Goal: Information Seeking & Learning: Find specific fact

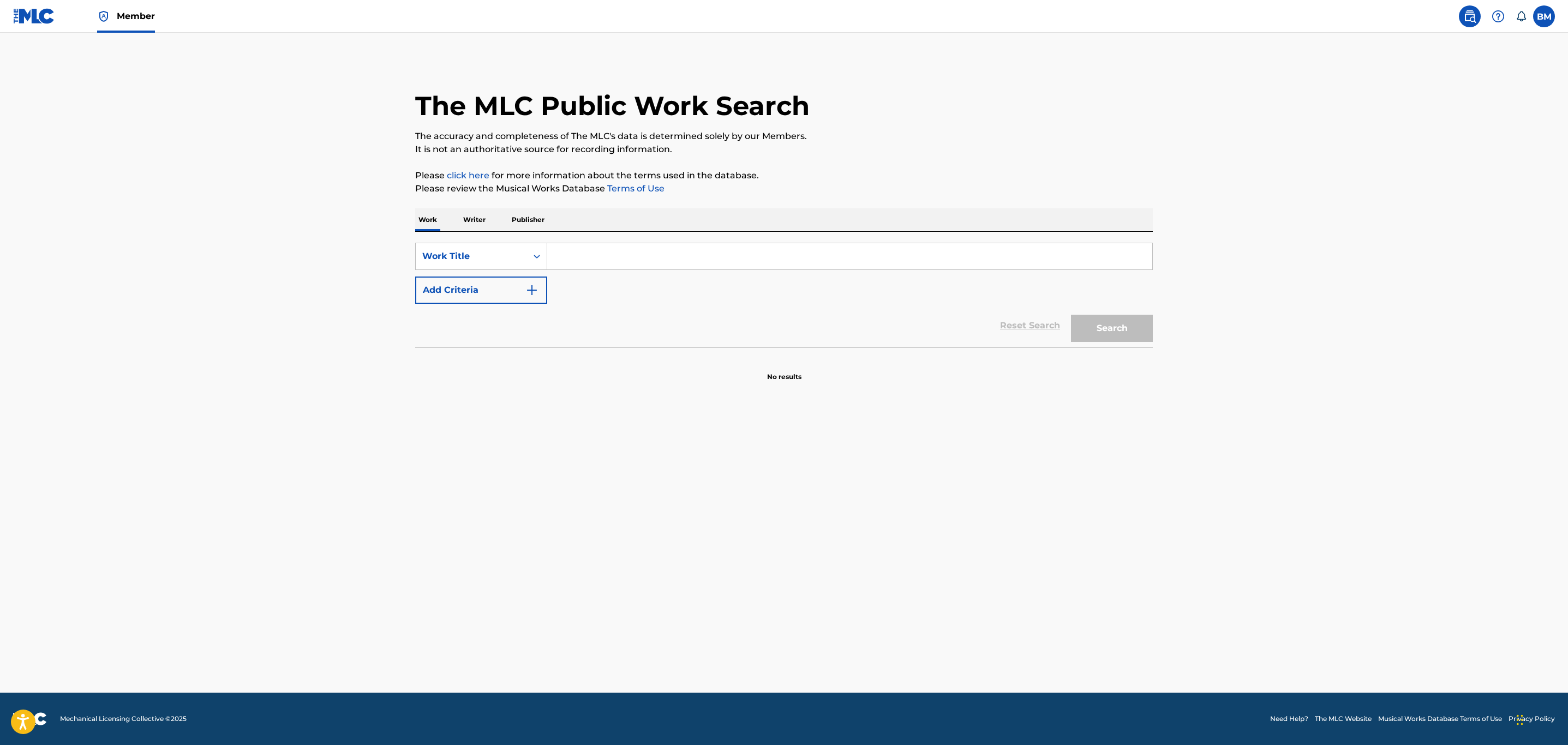
click at [530, 209] on p "Publisher" at bounding box center [528, 220] width 40 height 23
click at [559, 252] on input "Search Form" at bounding box center [850, 256] width 605 height 26
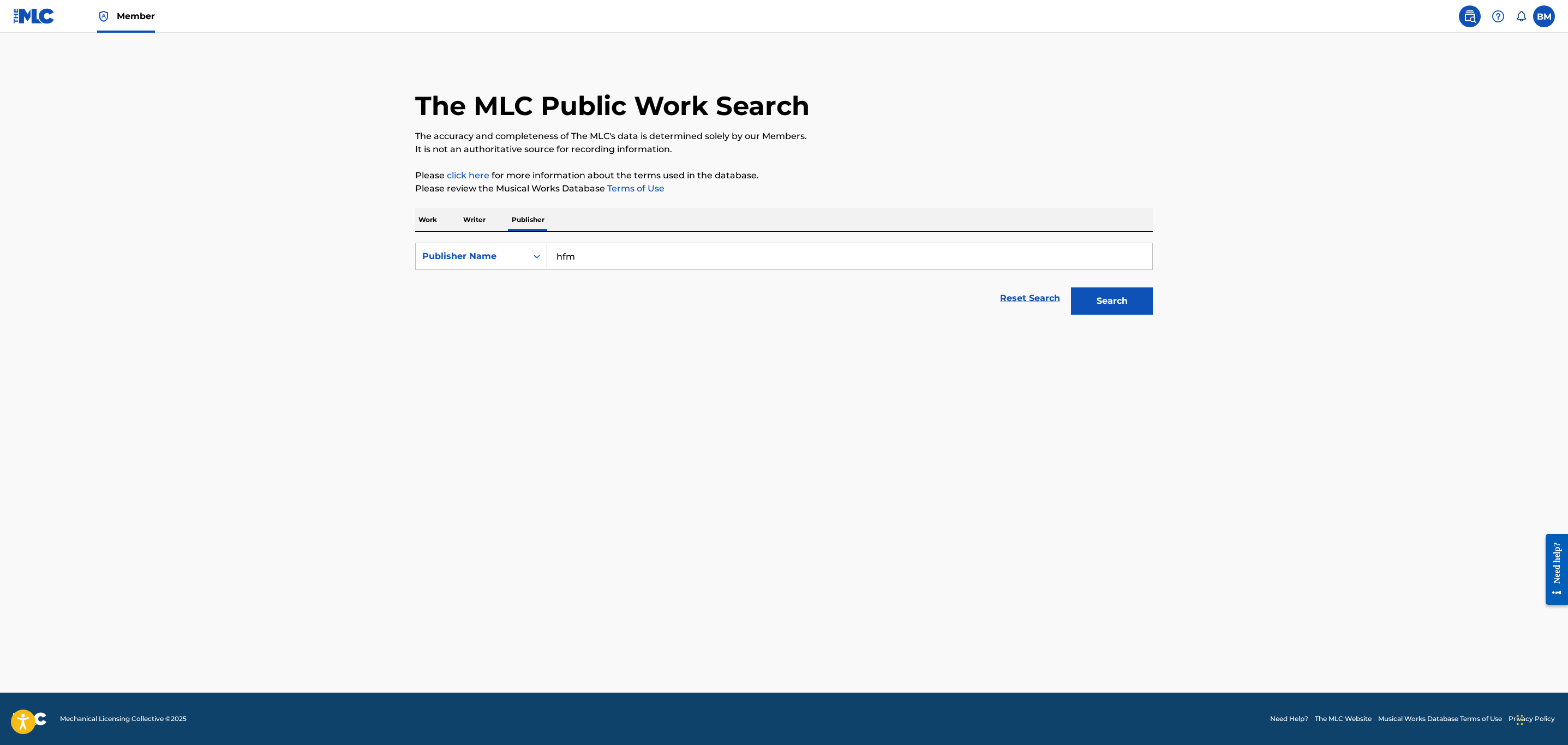
type input "hfm"
click at [1071, 287] on button "Search" at bounding box center [1111, 301] width 82 height 27
click at [1143, 312] on button "Search" at bounding box center [1111, 301] width 82 height 27
click at [1141, 312] on button "Search" at bounding box center [1111, 301] width 82 height 27
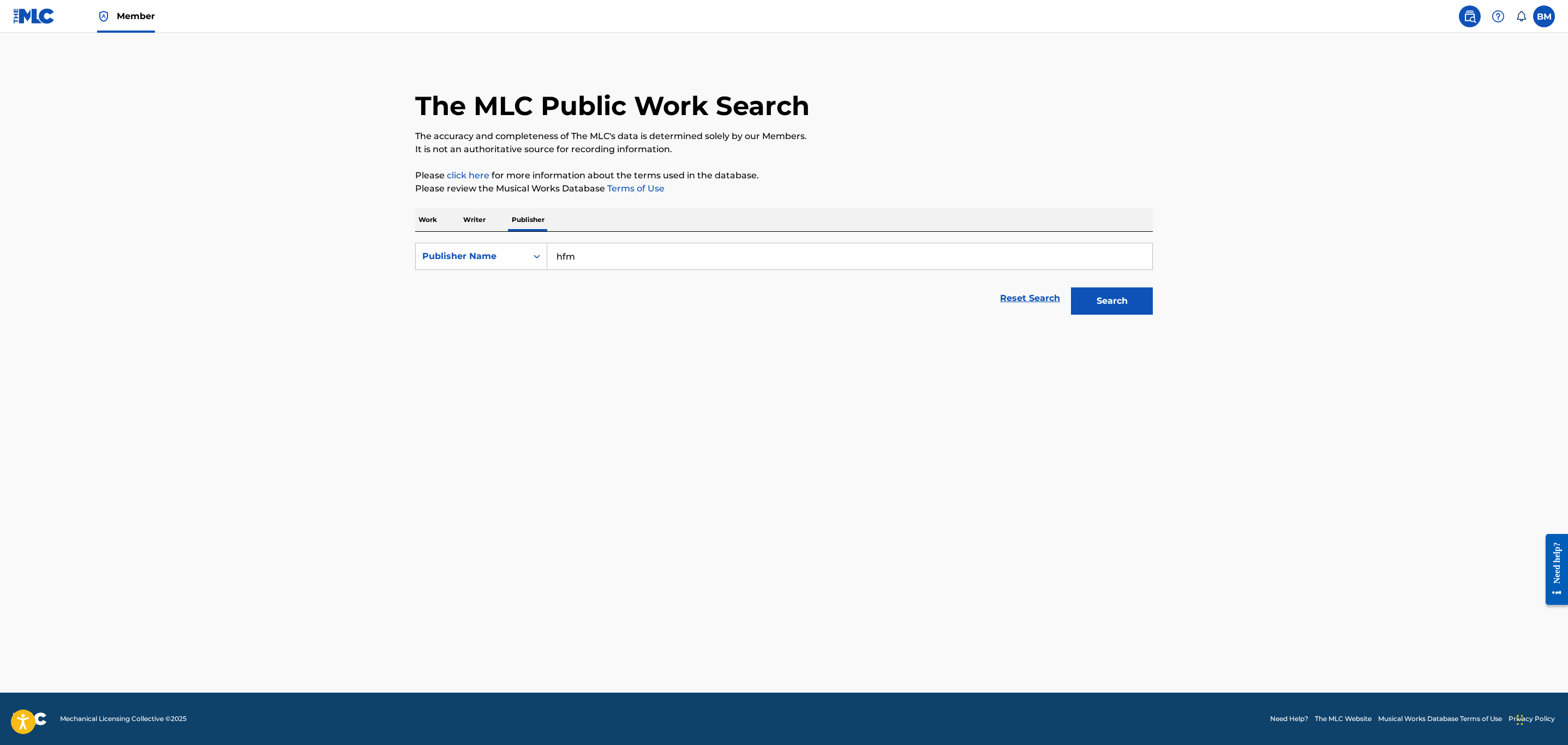
click at [450, 226] on div "Work Writer Publisher" at bounding box center [784, 220] width 738 height 23
click at [491, 224] on div "Work Writer Publisher" at bounding box center [784, 220] width 738 height 23
click at [487, 223] on p "Writer" at bounding box center [475, 220] width 29 height 23
click at [522, 226] on p "Publisher" at bounding box center [528, 220] width 40 height 23
click at [579, 262] on input "hfm" at bounding box center [850, 256] width 605 height 26
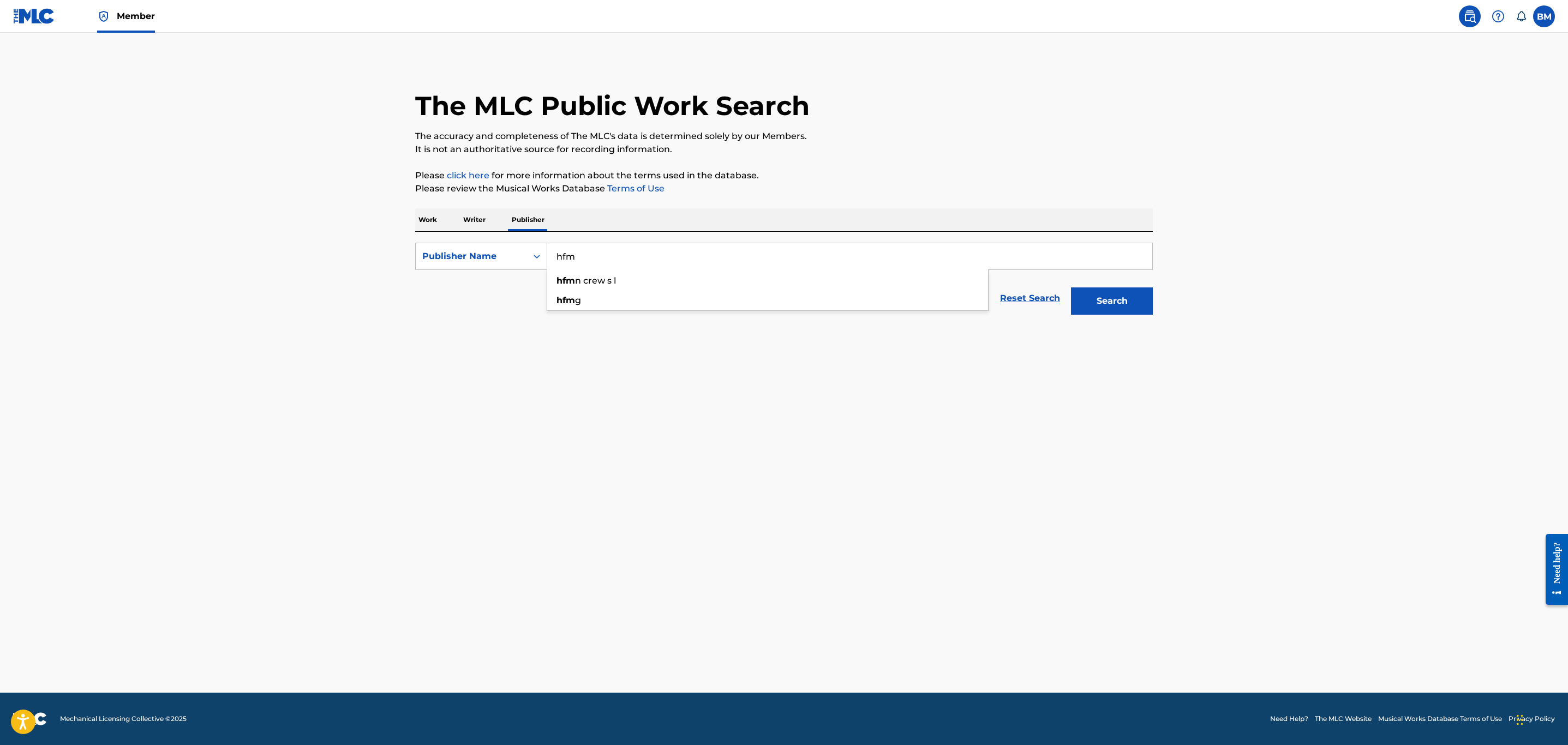
click at [1116, 380] on main "The MLC Public Work Search The accuracy and completeness of The MLC's data is d…" at bounding box center [784, 363] width 1568 height 660
click at [1131, 308] on button "Search" at bounding box center [1111, 301] width 82 height 27
click at [730, 284] on div "Reset Search Search" at bounding box center [784, 298] width 738 height 44
click at [702, 264] on input "hfm" at bounding box center [850, 256] width 605 height 26
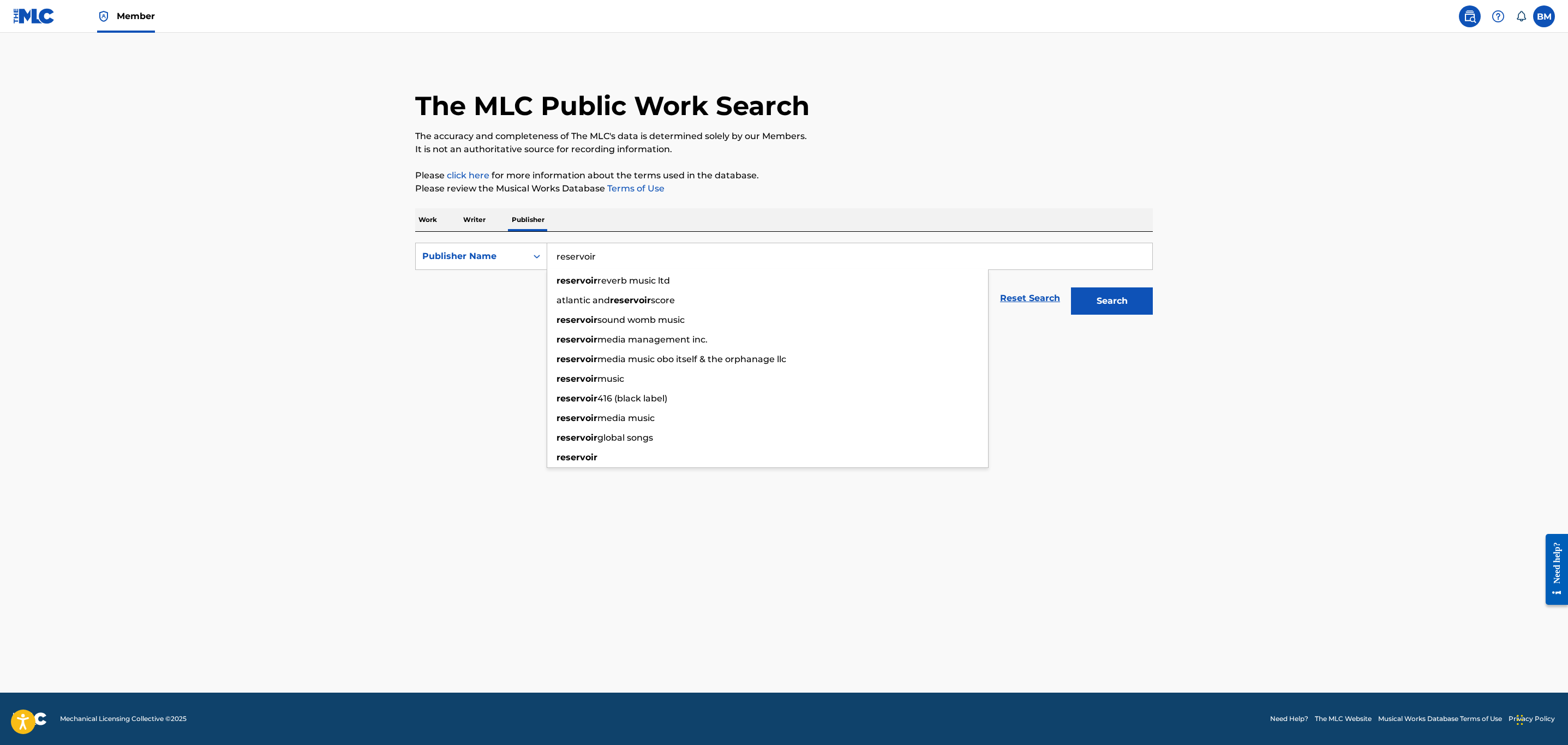
click at [1212, 97] on main "The MLC Public Work Search The accuracy and completeness of The MLC's data is d…" at bounding box center [784, 363] width 1568 height 660
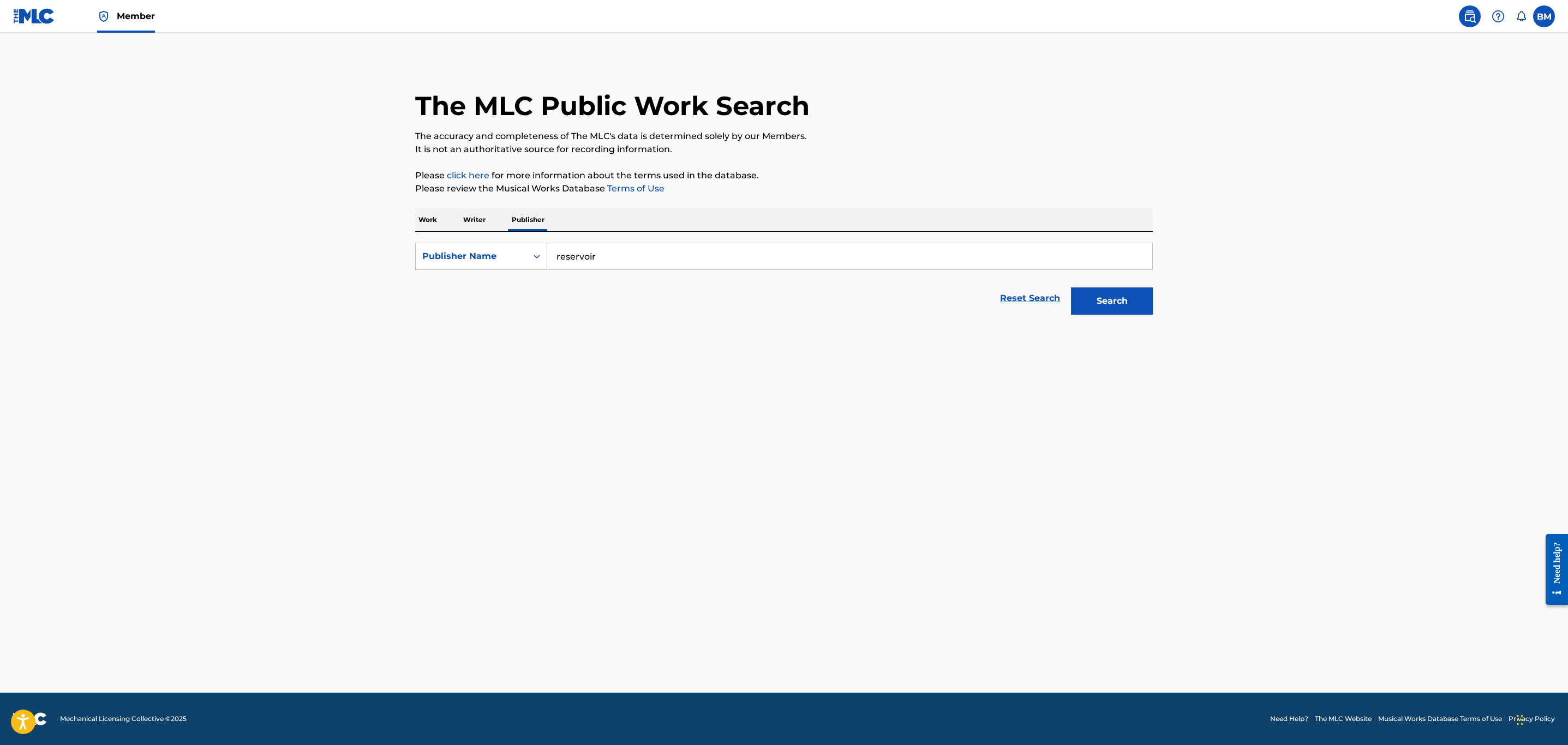
click at [1148, 281] on div "Search" at bounding box center [1108, 298] width 87 height 44
click at [1143, 292] on button "Search" at bounding box center [1111, 301] width 82 height 27
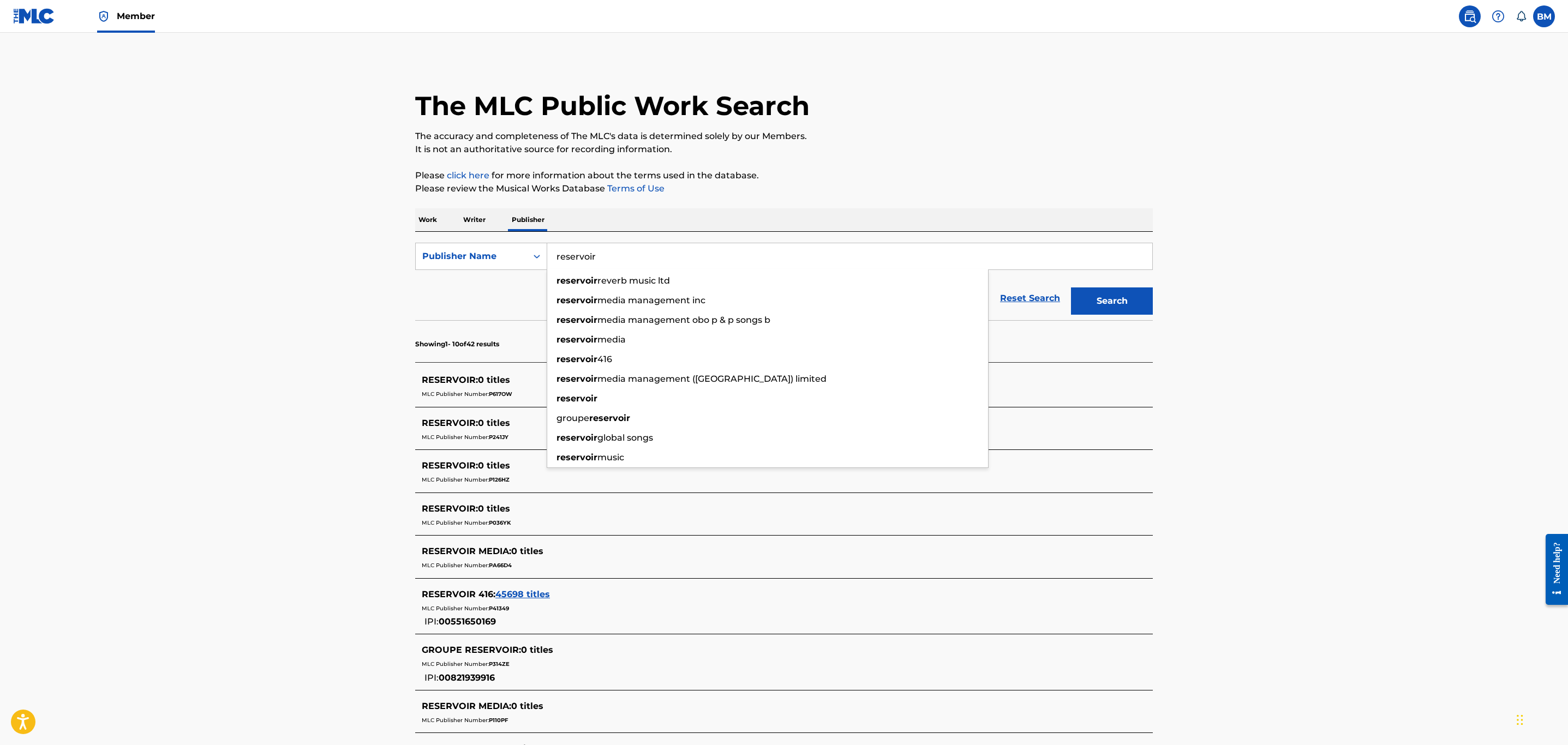
drag, startPoint x: 715, startPoint y: 266, endPoint x: 385, endPoint y: 262, distance: 330.0
click at [385, 262] on main "The MLC Public Work Search The accuracy and completeness of The MLC's data is d…" at bounding box center [784, 472] width 1568 height 878
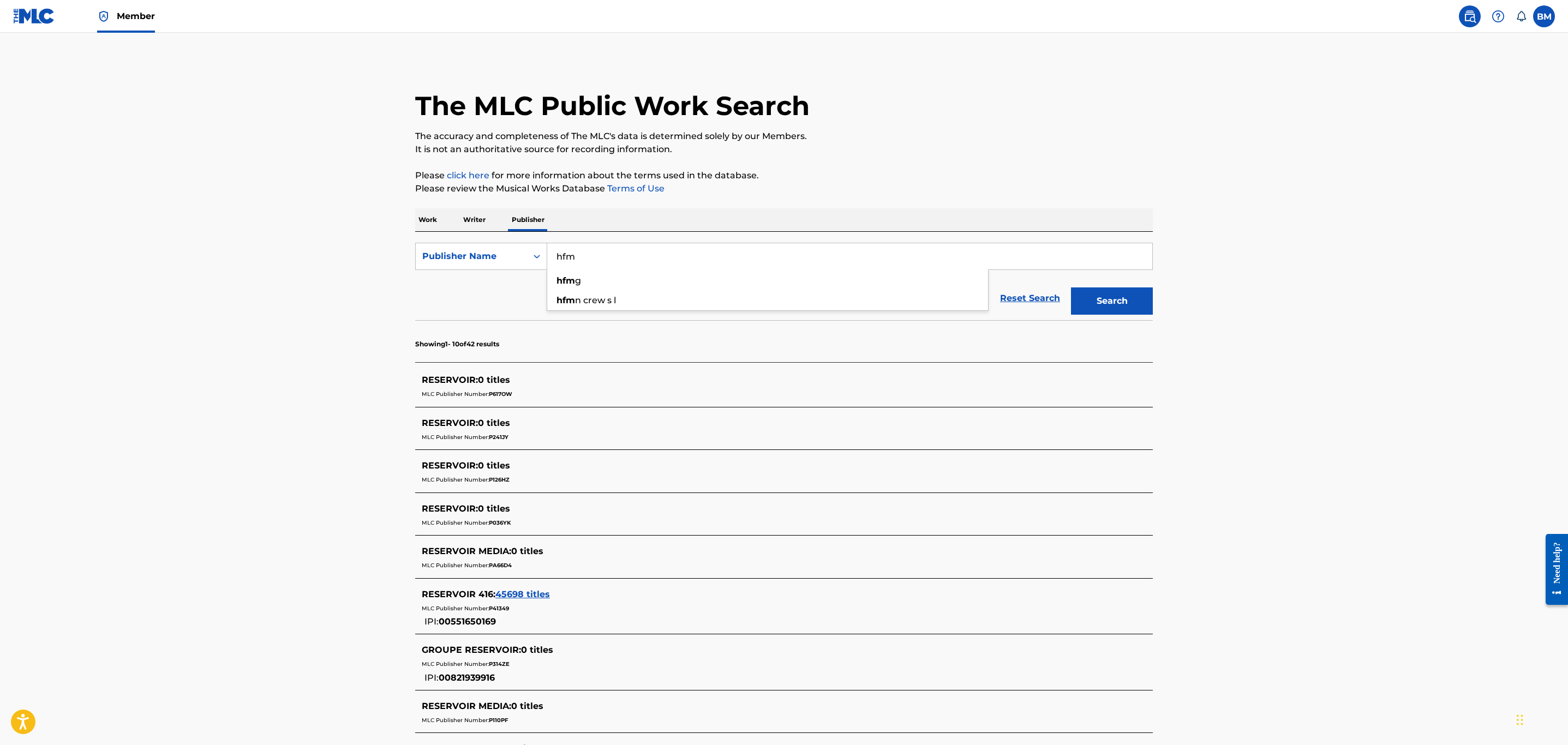
type input "hfm"
click at [1071, 287] on button "Search" at bounding box center [1111, 301] width 82 height 27
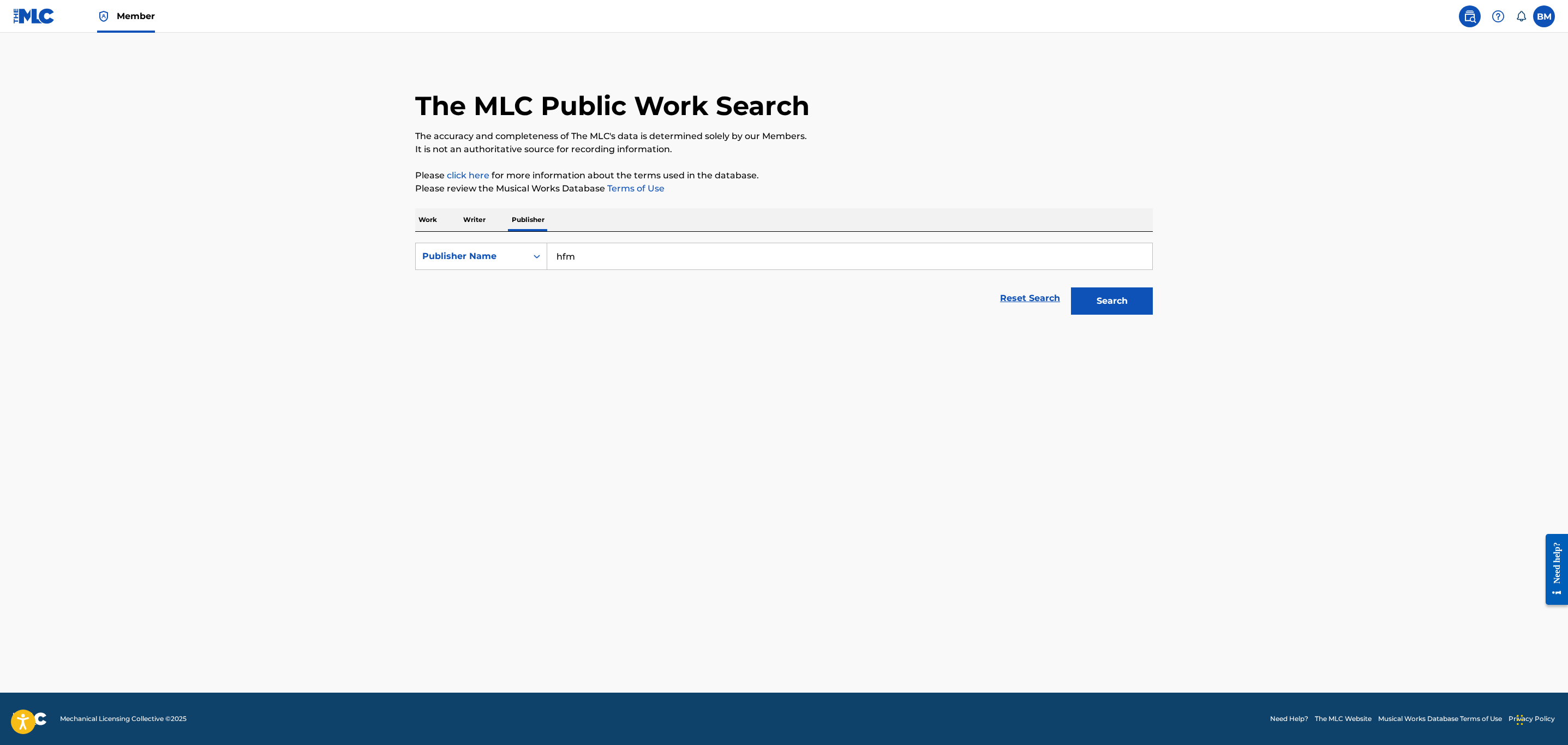
click at [1071, 287] on button "Search" at bounding box center [1111, 301] width 82 height 27
click at [429, 214] on p "Work" at bounding box center [427, 220] width 25 height 23
click at [603, 262] on input "Search Form" at bounding box center [850, 256] width 605 height 26
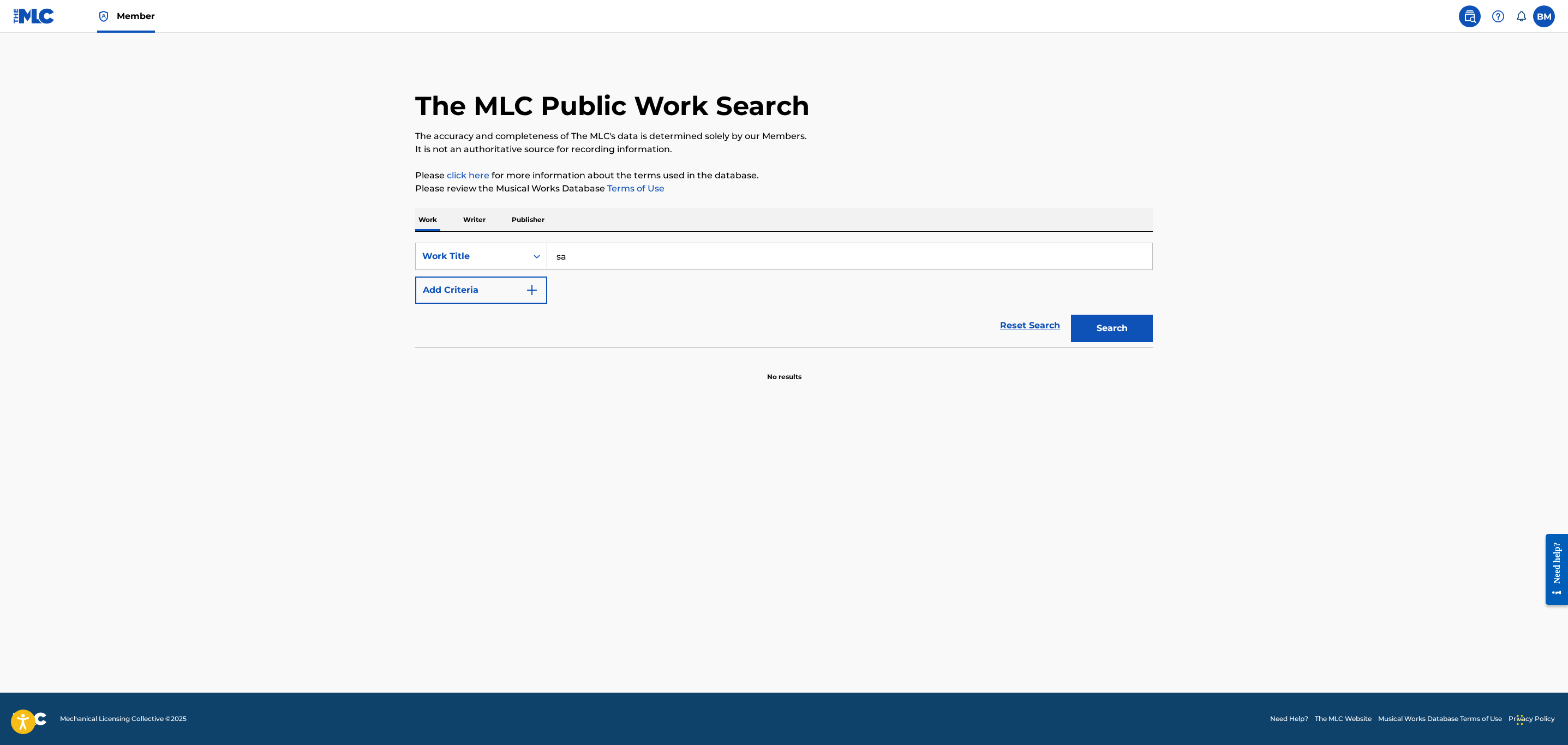
type input "s"
type input "akheeran qalha"
click at [1071, 315] on button "Search" at bounding box center [1111, 328] width 82 height 27
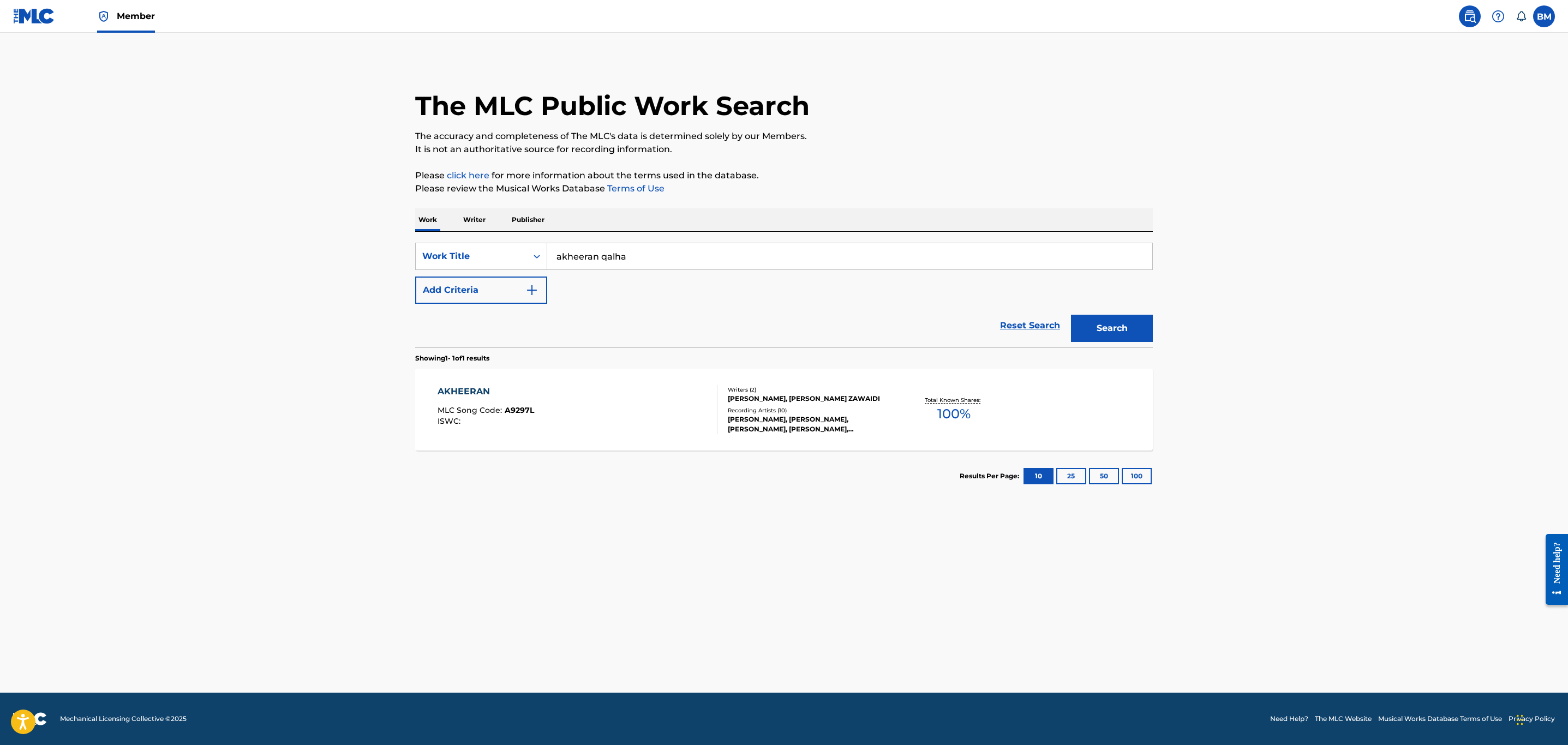
click at [646, 401] on div "AKHEERAN MLC Song Code : A9297L ISWC :" at bounding box center [578, 410] width 281 height 49
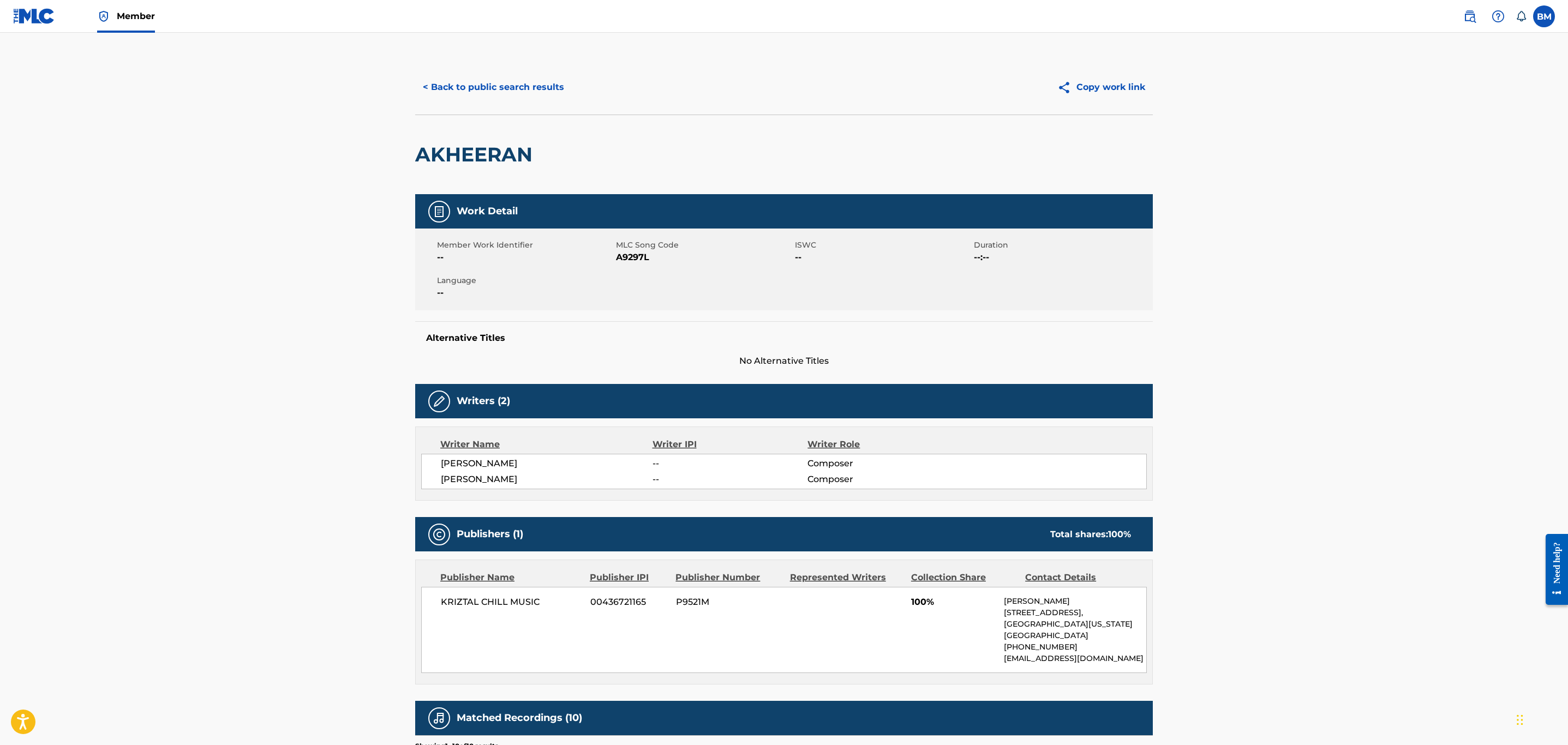
click at [509, 60] on div "< Back to public search results Copy work link" at bounding box center [784, 88] width 738 height 55
click at [506, 85] on button "< Back to public search results" at bounding box center [493, 87] width 156 height 27
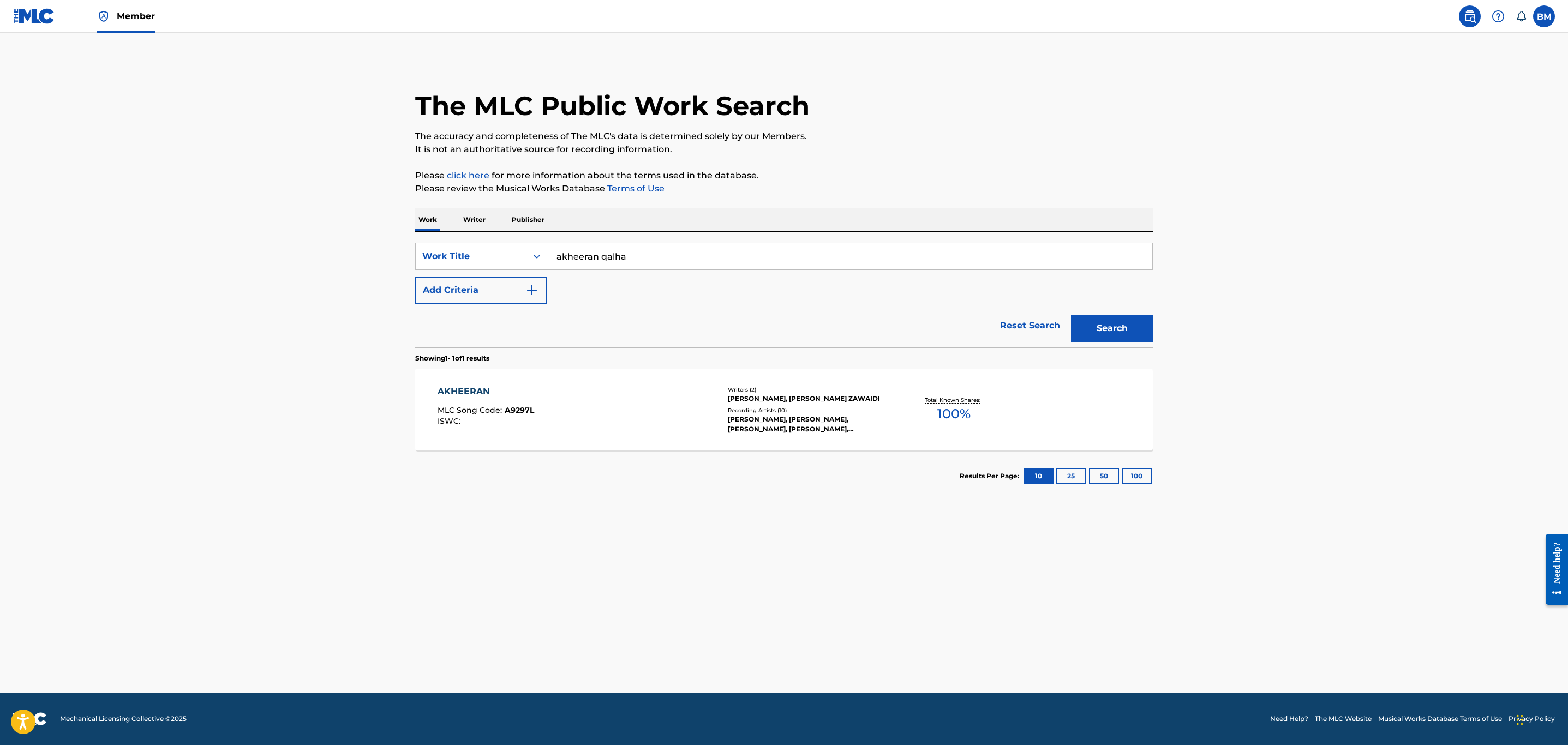
drag, startPoint x: 642, startPoint y: 261, endPoint x: 270, endPoint y: 254, distance: 372.1
click at [312, 264] on main "The MLC Public Work Search The accuracy and completeness of The MLC's data is d…" at bounding box center [784, 363] width 1568 height 660
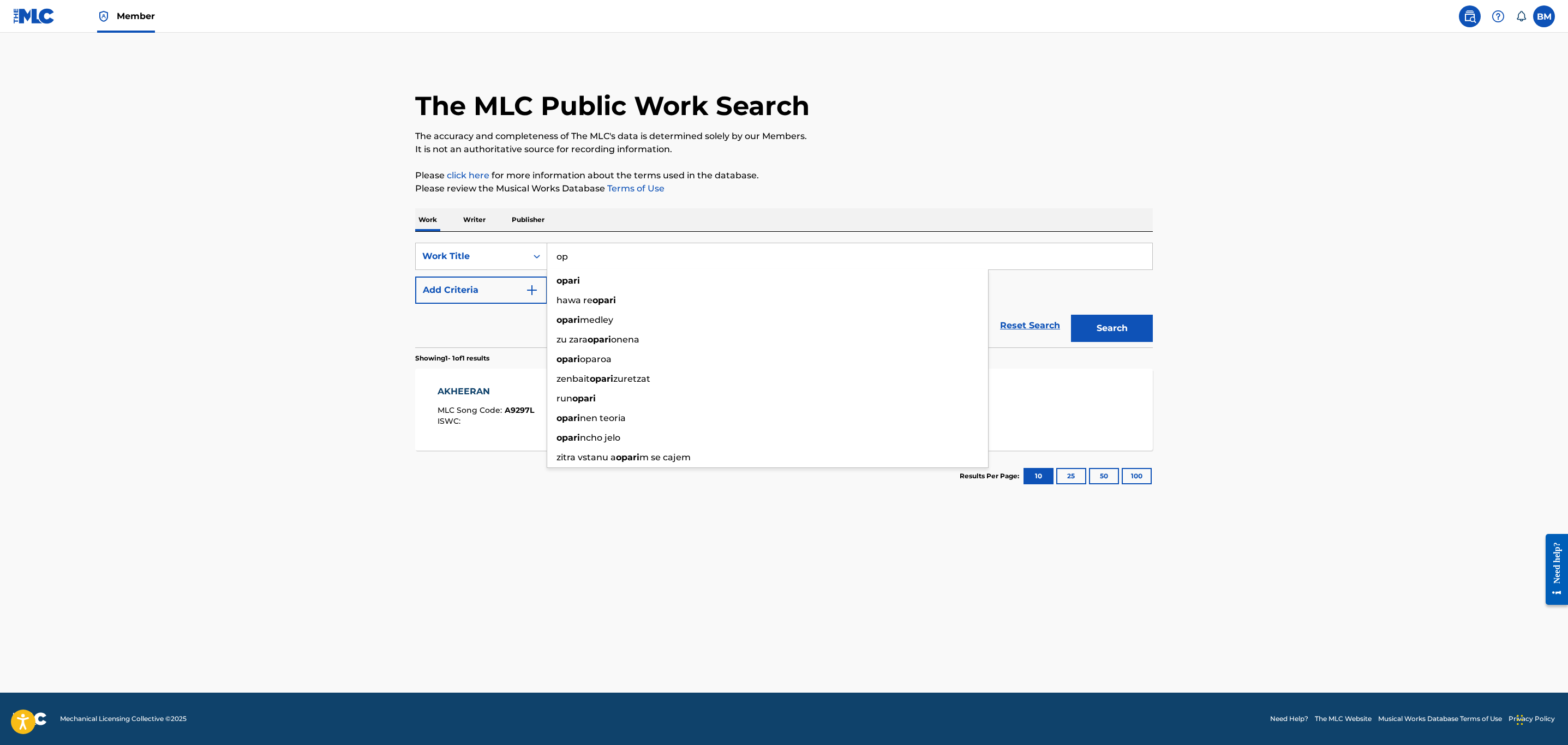
type input "o"
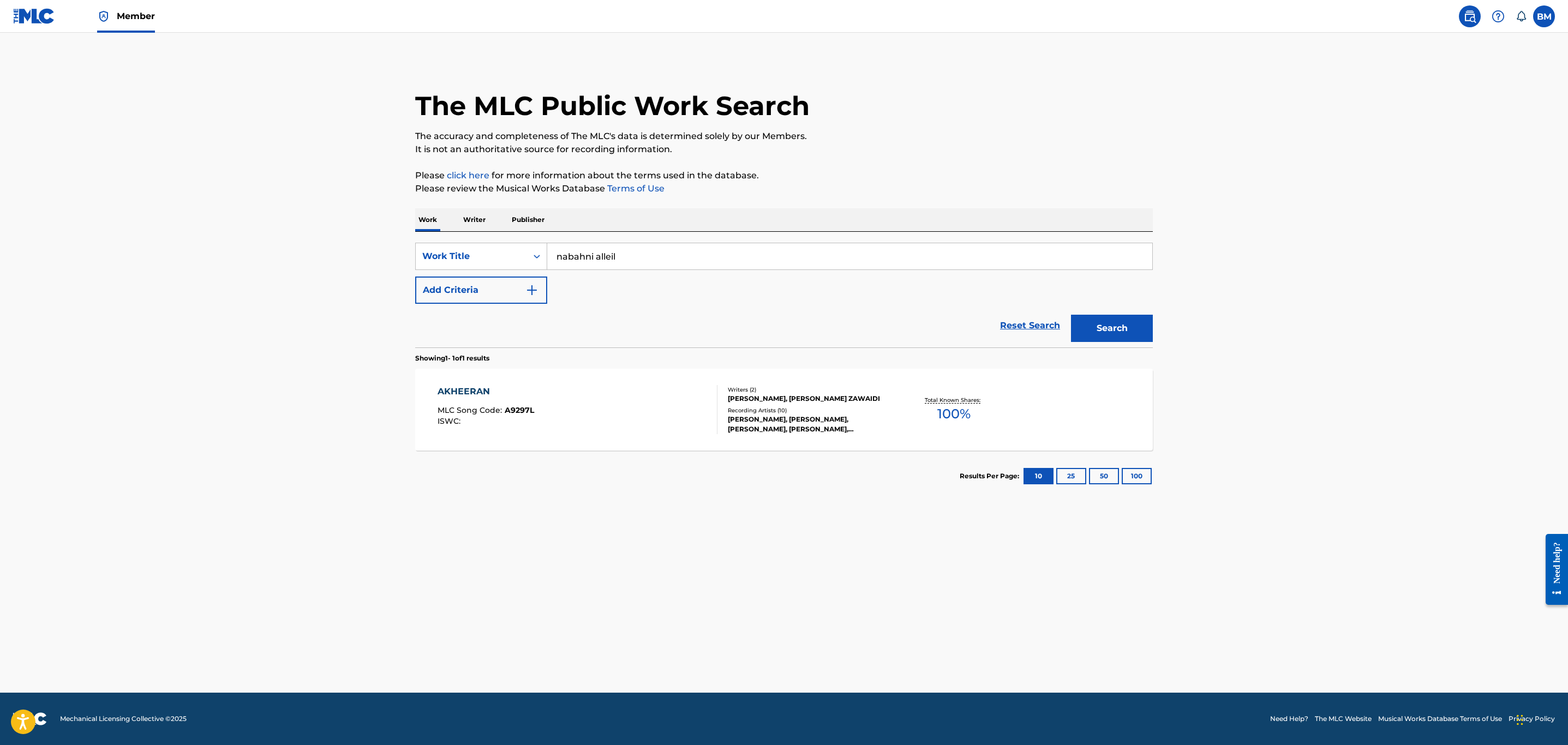
type input "nabahni alleil"
click at [1071, 315] on button "Search" at bounding box center [1111, 328] width 82 height 27
click at [639, 433] on div "ISWC :" at bounding box center [573, 432] width 271 height 8
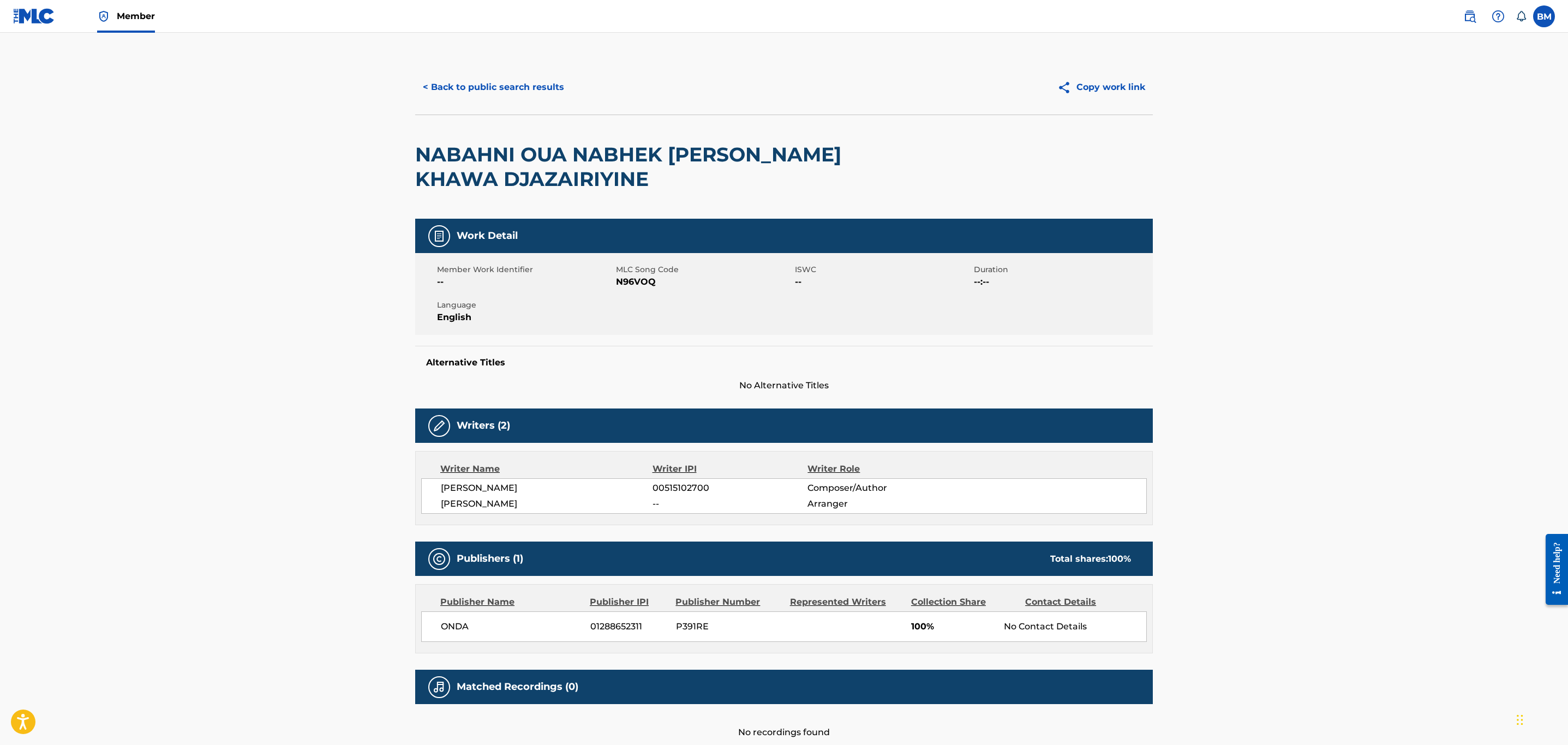
click at [492, 79] on button "< Back to public search results" at bounding box center [493, 87] width 156 height 27
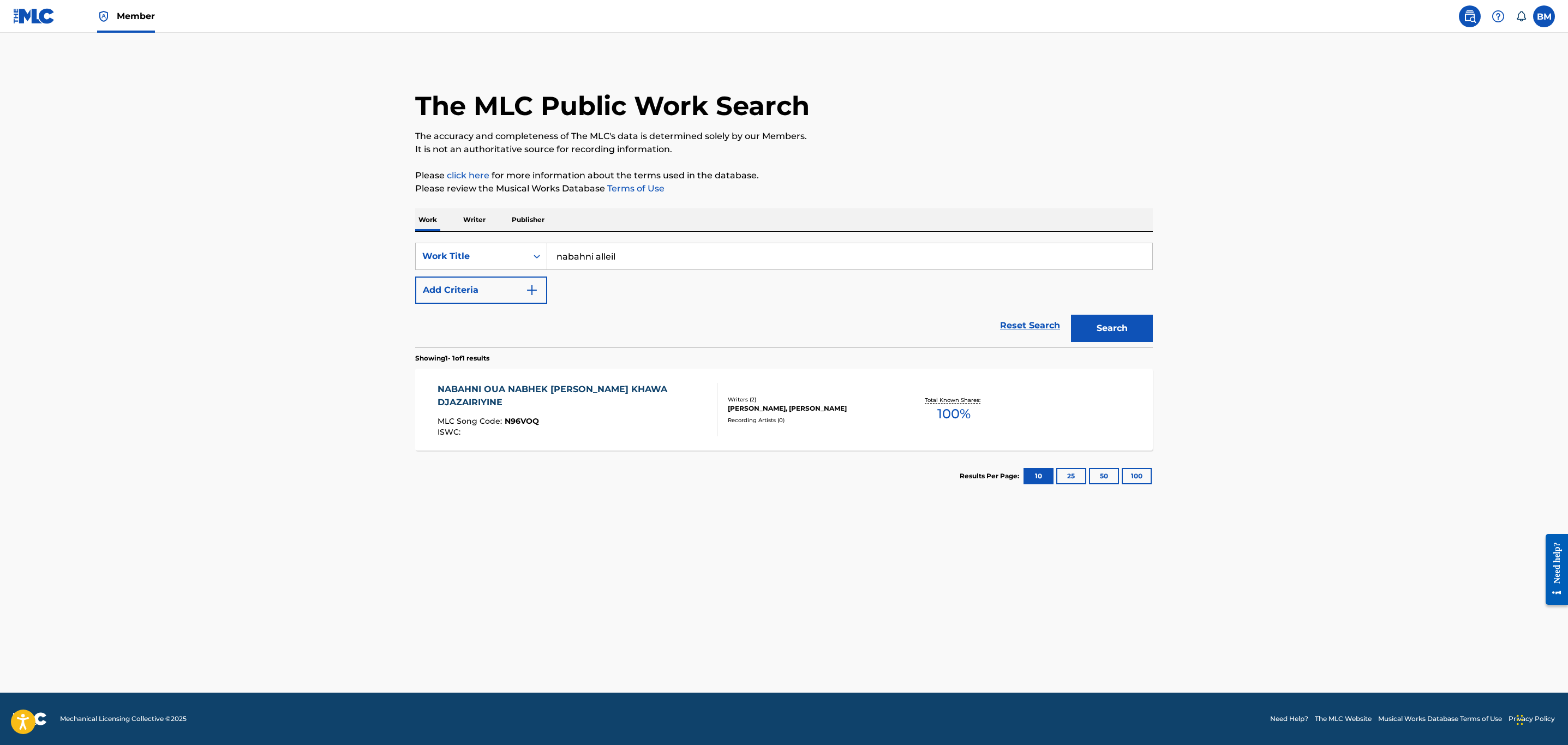
drag, startPoint x: 645, startPoint y: 265, endPoint x: 323, endPoint y: 262, distance: 322.0
click at [323, 262] on main "The MLC Public Work Search The accuracy and completeness of The MLC's data is d…" at bounding box center [784, 363] width 1568 height 660
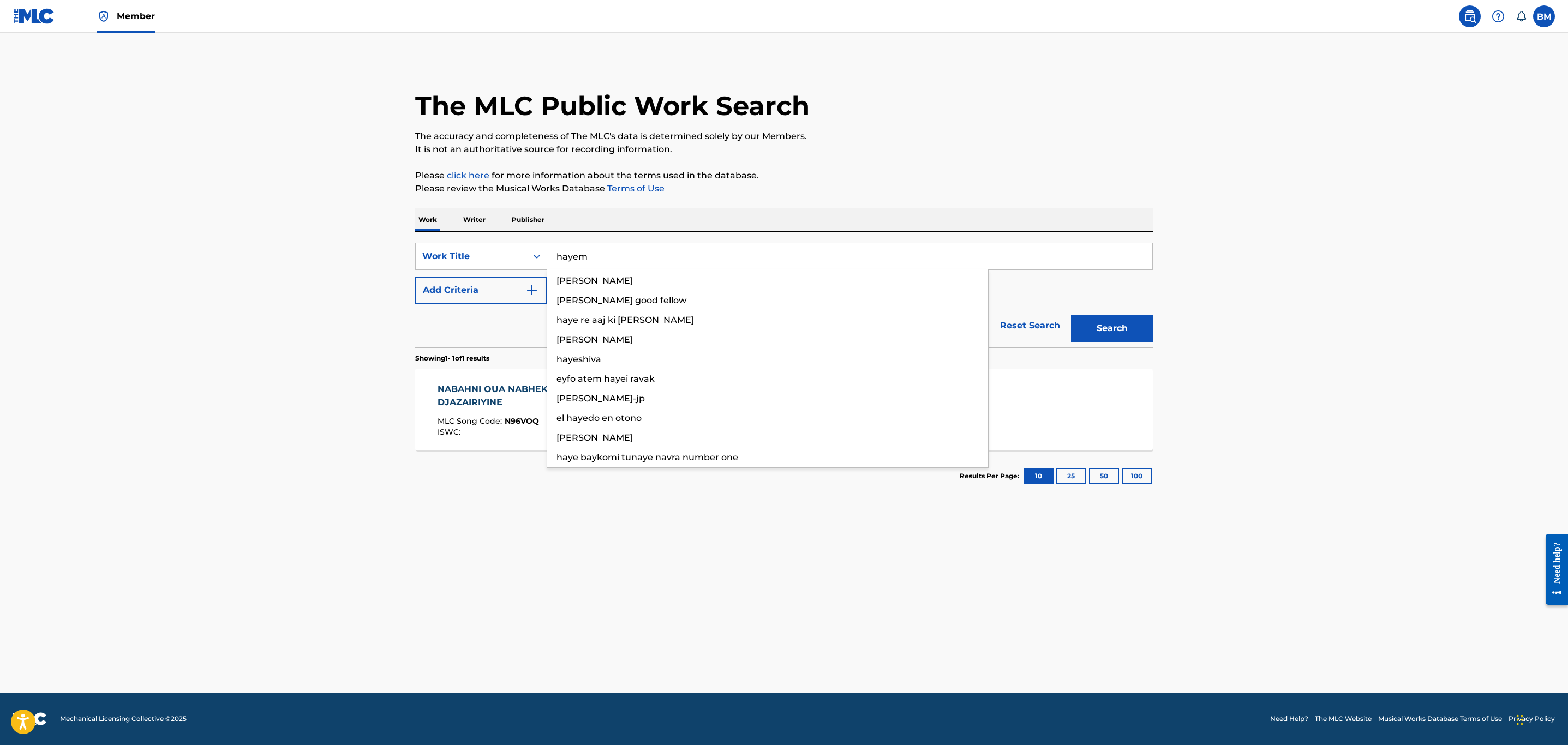
type input "hayem"
click at [1071, 315] on button "Search" at bounding box center [1111, 328] width 82 height 27
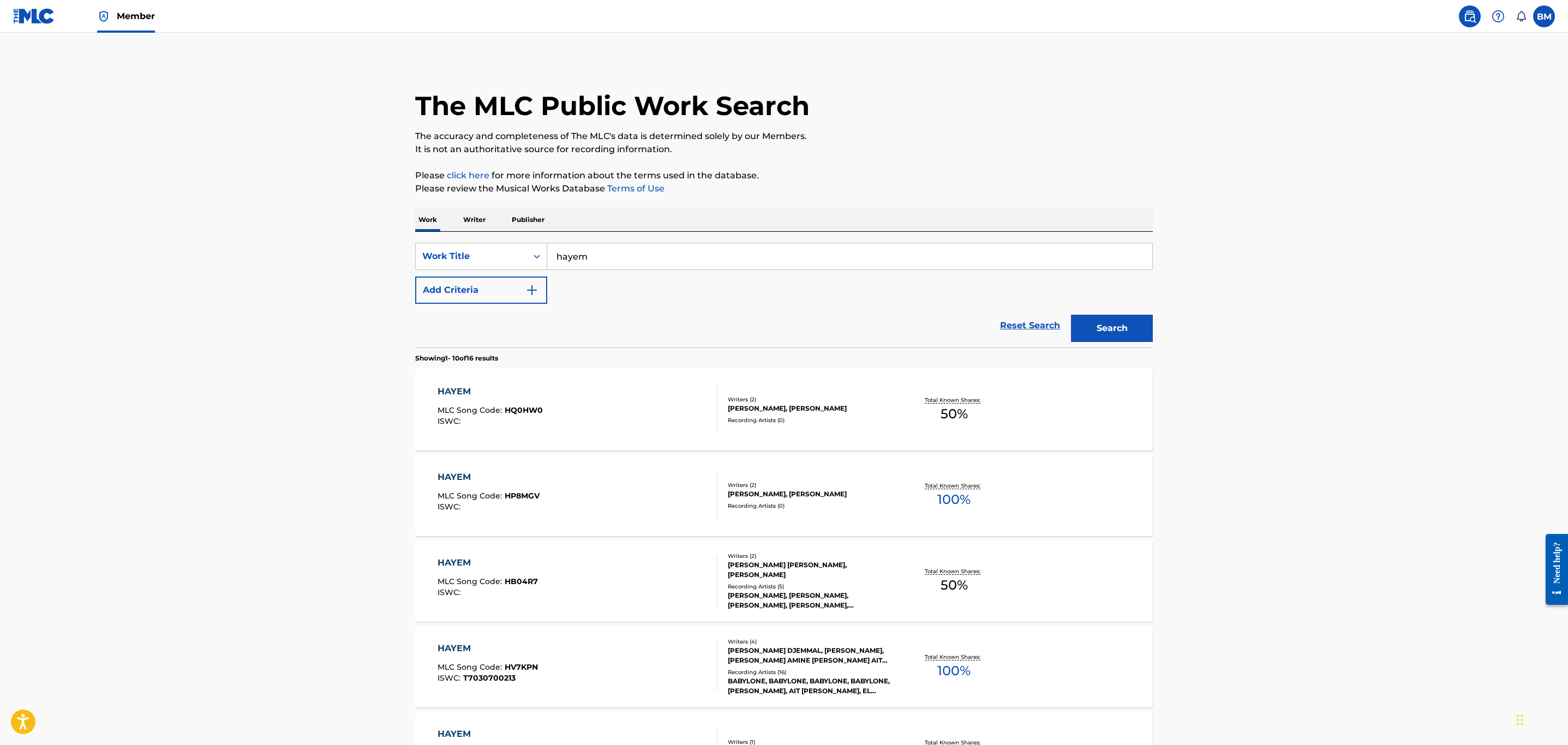
click at [523, 289] on button "Add Criteria" at bounding box center [481, 290] width 132 height 27
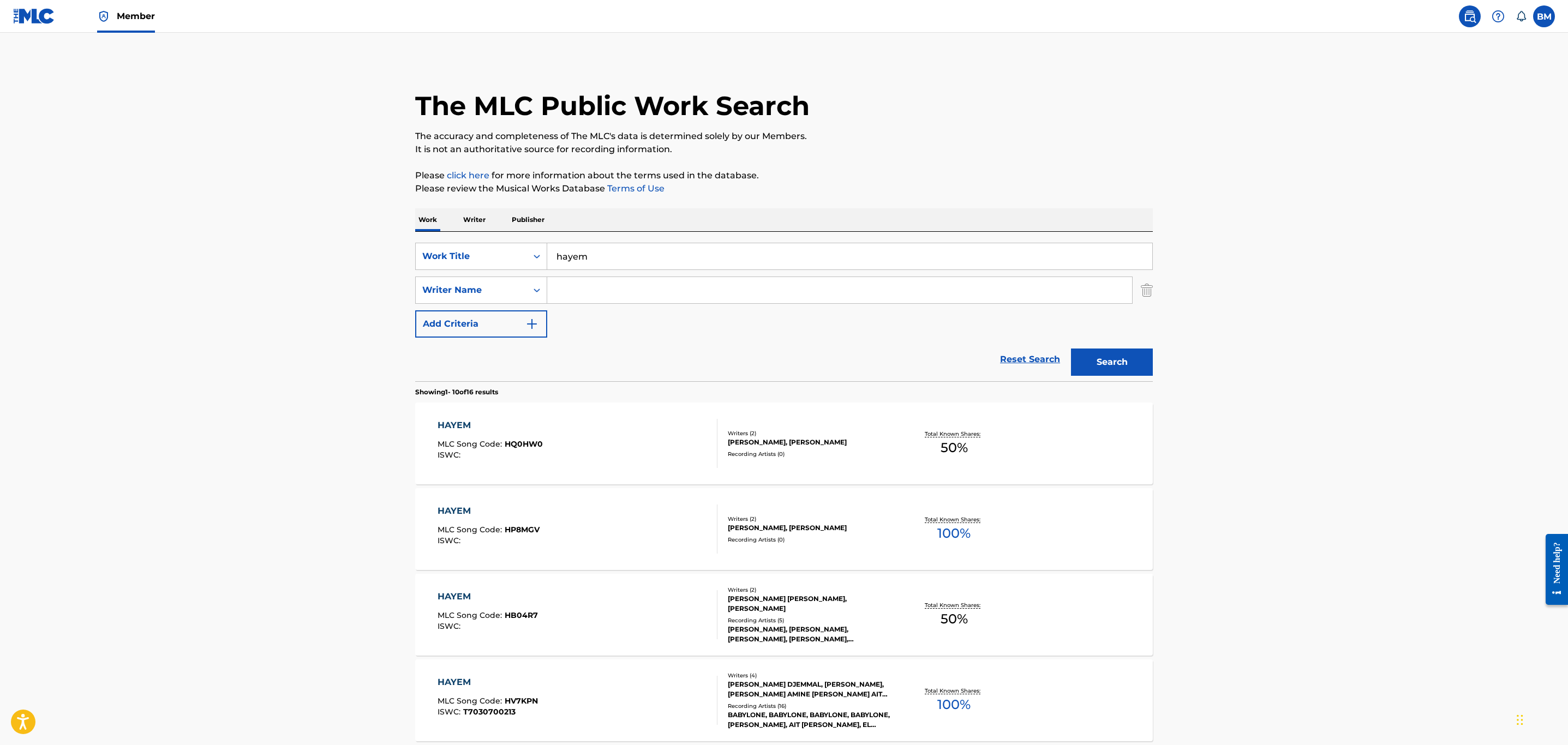
click at [604, 292] on input "Search Form" at bounding box center [839, 290] width 585 height 26
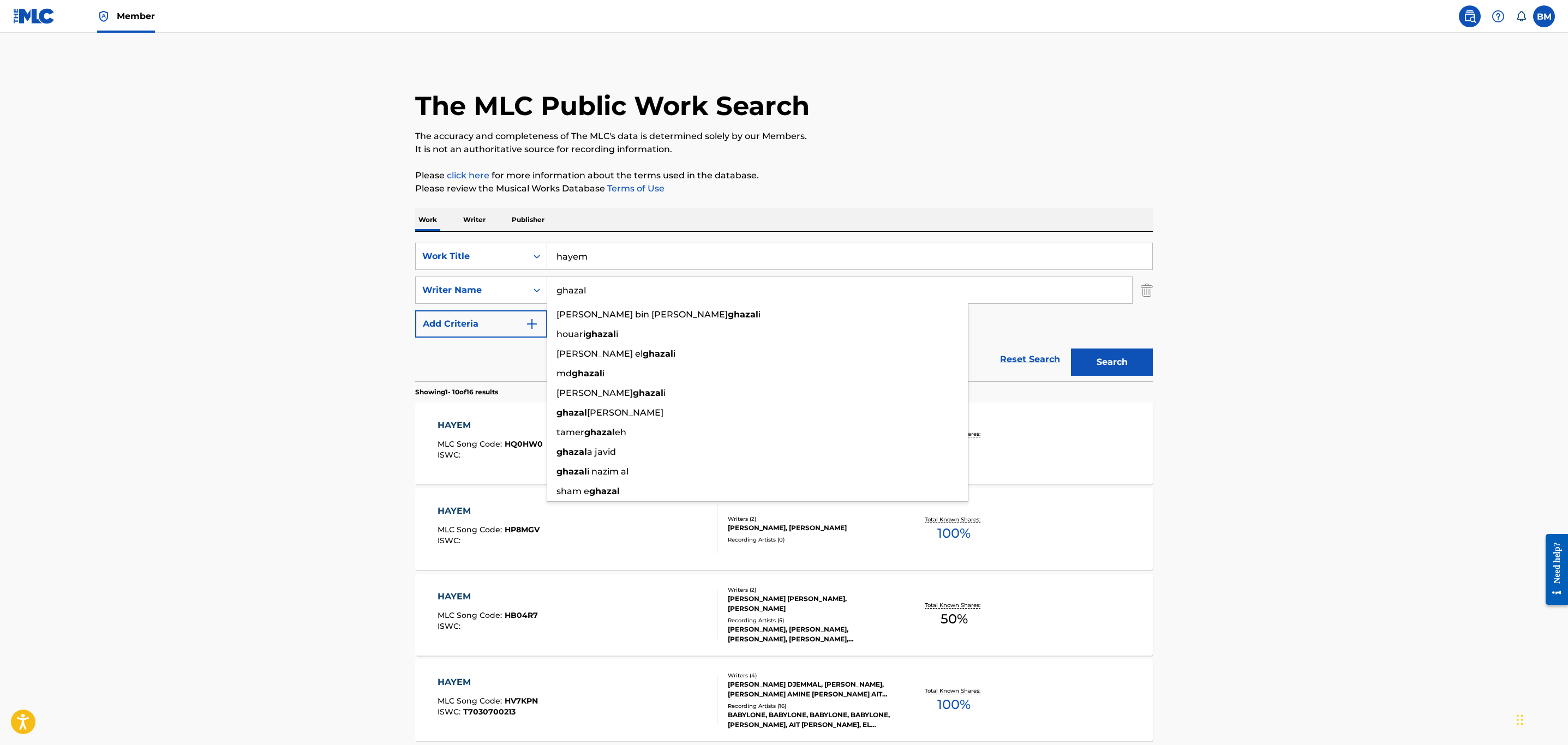
click at [1071, 349] on button "Search" at bounding box center [1111, 362] width 82 height 27
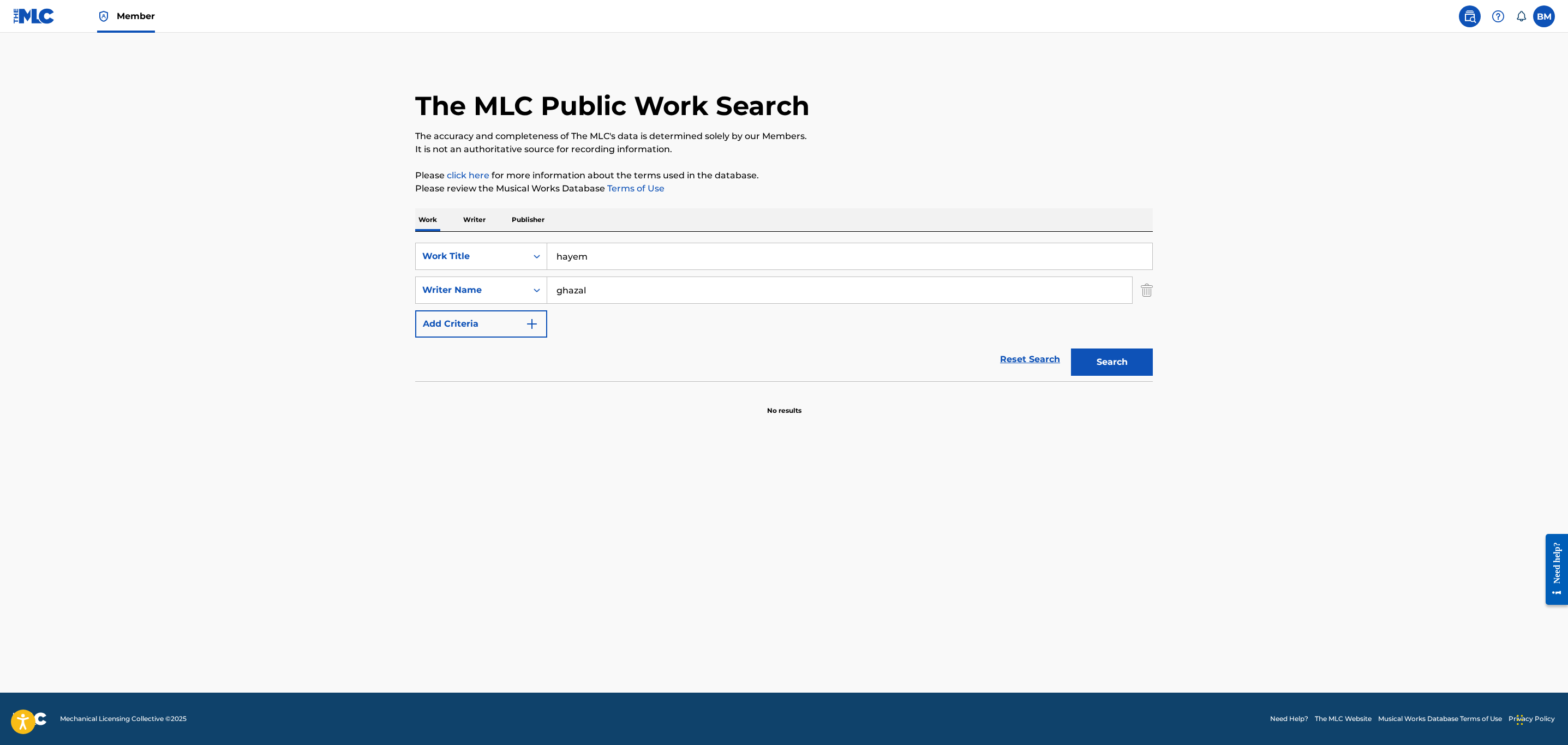
drag, startPoint x: 603, startPoint y: 293, endPoint x: 597, endPoint y: 295, distance: 6.3
click at [597, 295] on input "ghazal" at bounding box center [839, 290] width 585 height 26
type input "ghazai"
click at [1071, 349] on button "Search" at bounding box center [1111, 362] width 82 height 27
drag, startPoint x: 609, startPoint y: 292, endPoint x: 206, endPoint y: 292, distance: 403.0
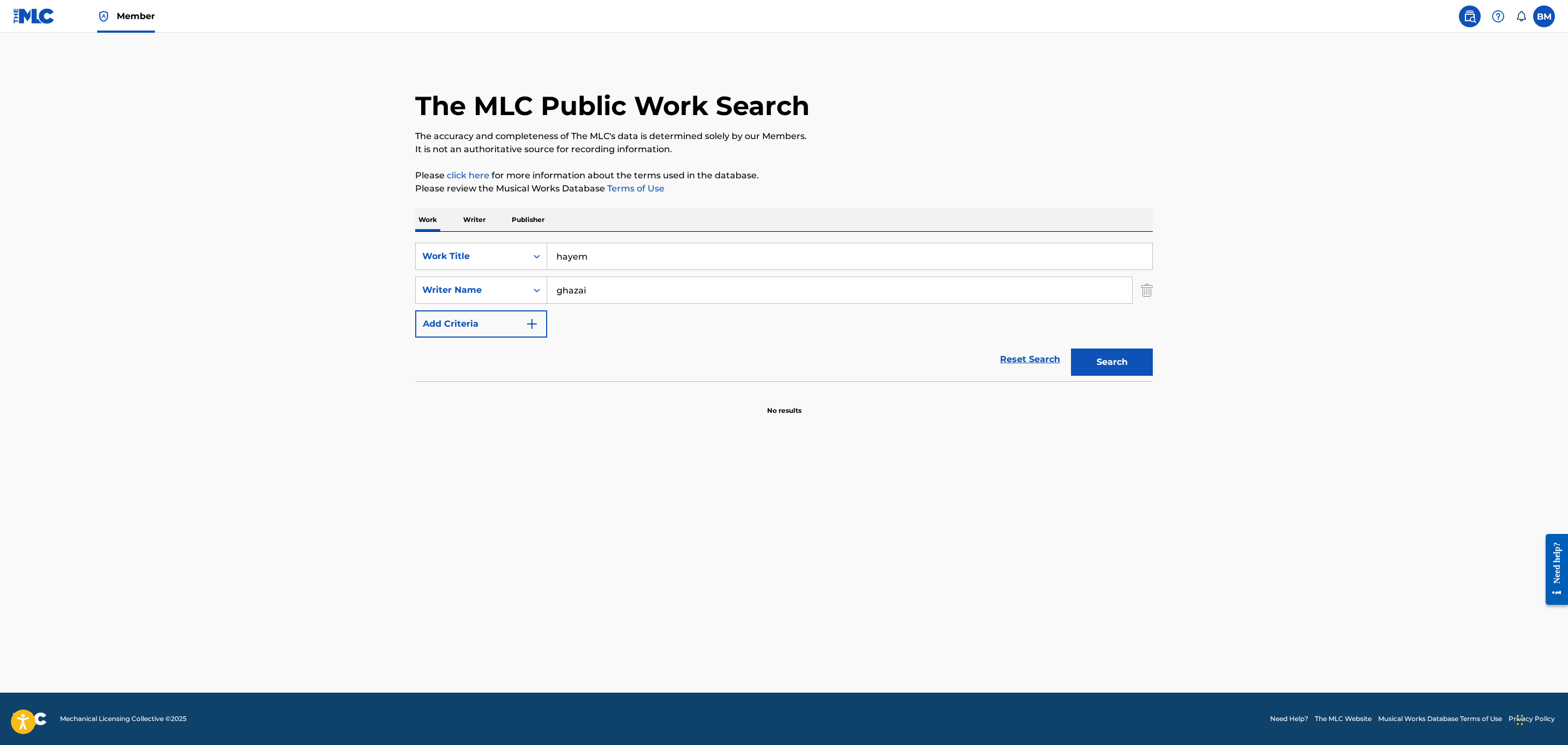
click at [206, 292] on main "The MLC Public Work Search The accuracy and completeness of The MLC's data is d…" at bounding box center [784, 363] width 1568 height 660
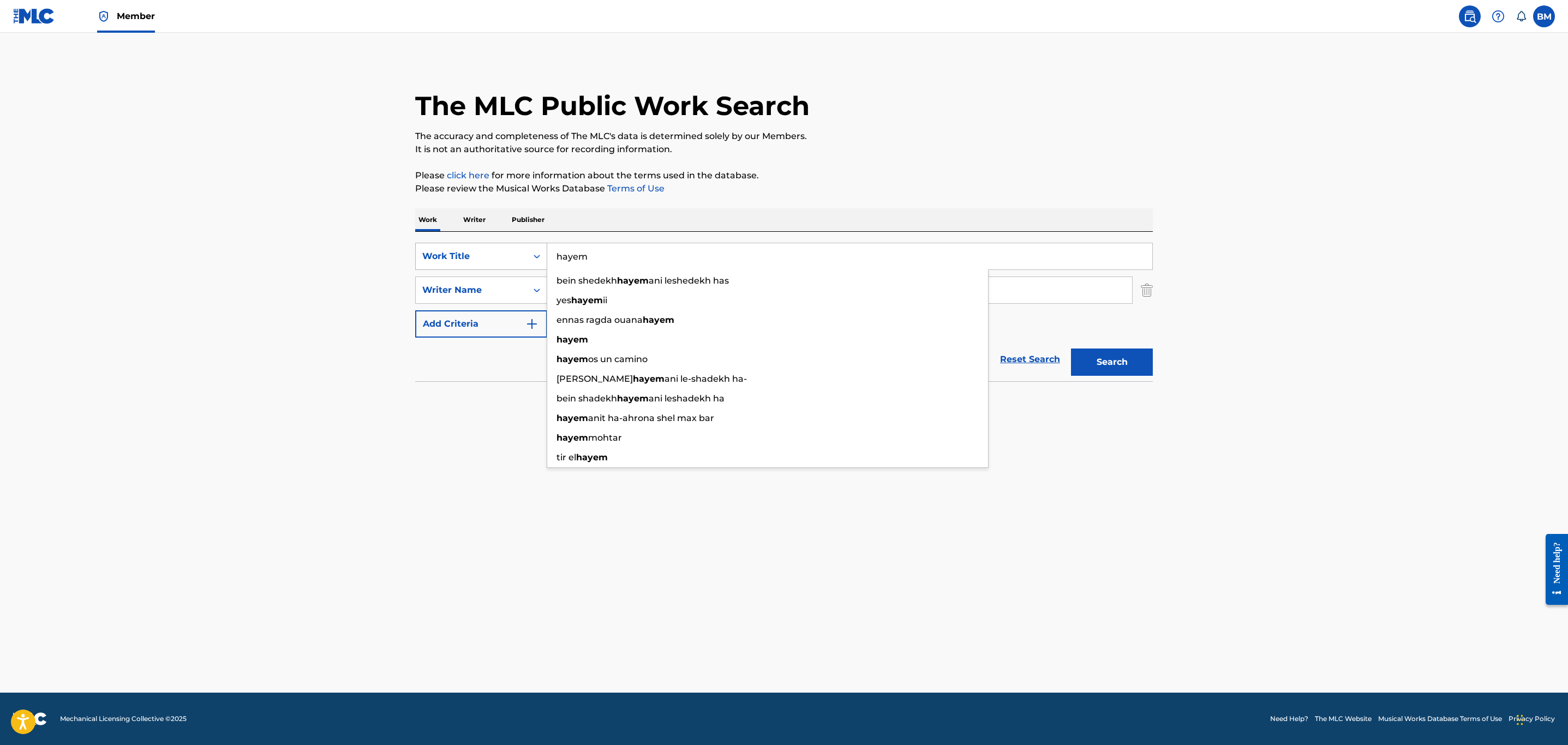
drag, startPoint x: 601, startPoint y: 247, endPoint x: 462, endPoint y: 250, distance: 139.0
click at [462, 250] on div "SearchWithCriteriaaafd3f52-0474-4c0b-8f01-edb88e8aed00 Work Title hayem bein sh…" at bounding box center [784, 256] width 738 height 27
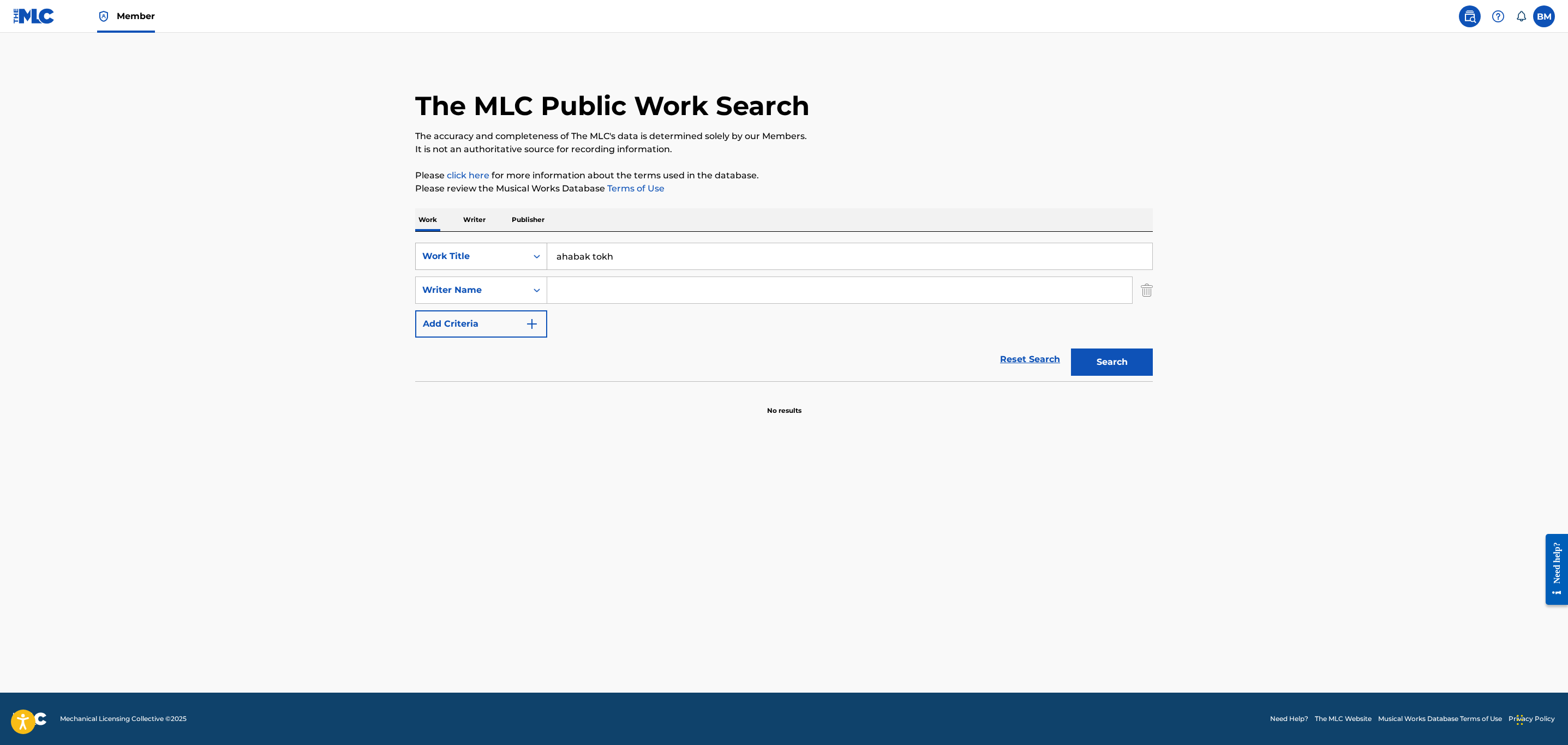
type input "ahabak tokh"
click at [1071, 349] on button "Search" at bounding box center [1111, 362] width 82 height 27
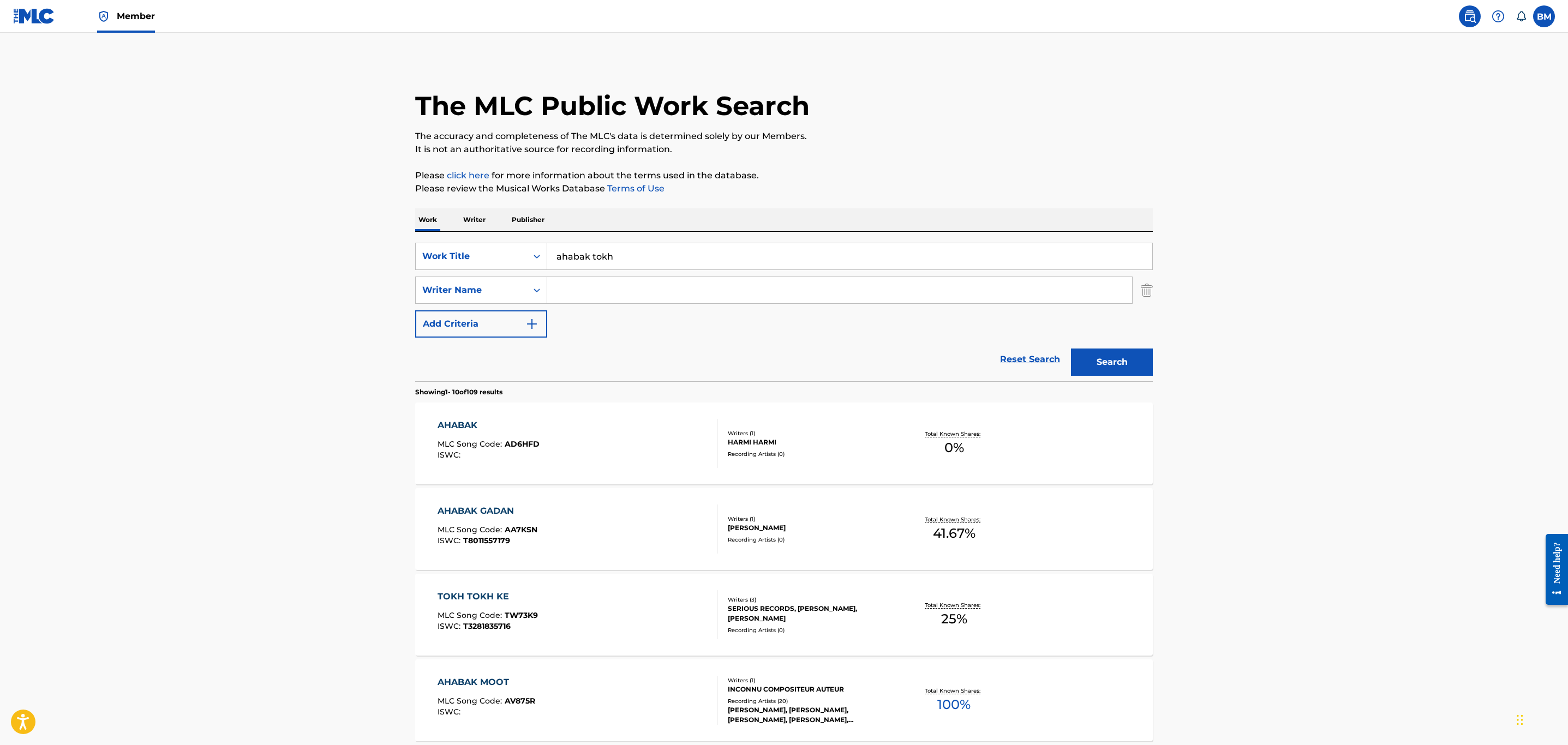
click at [639, 288] on input "Search Form" at bounding box center [839, 290] width 585 height 26
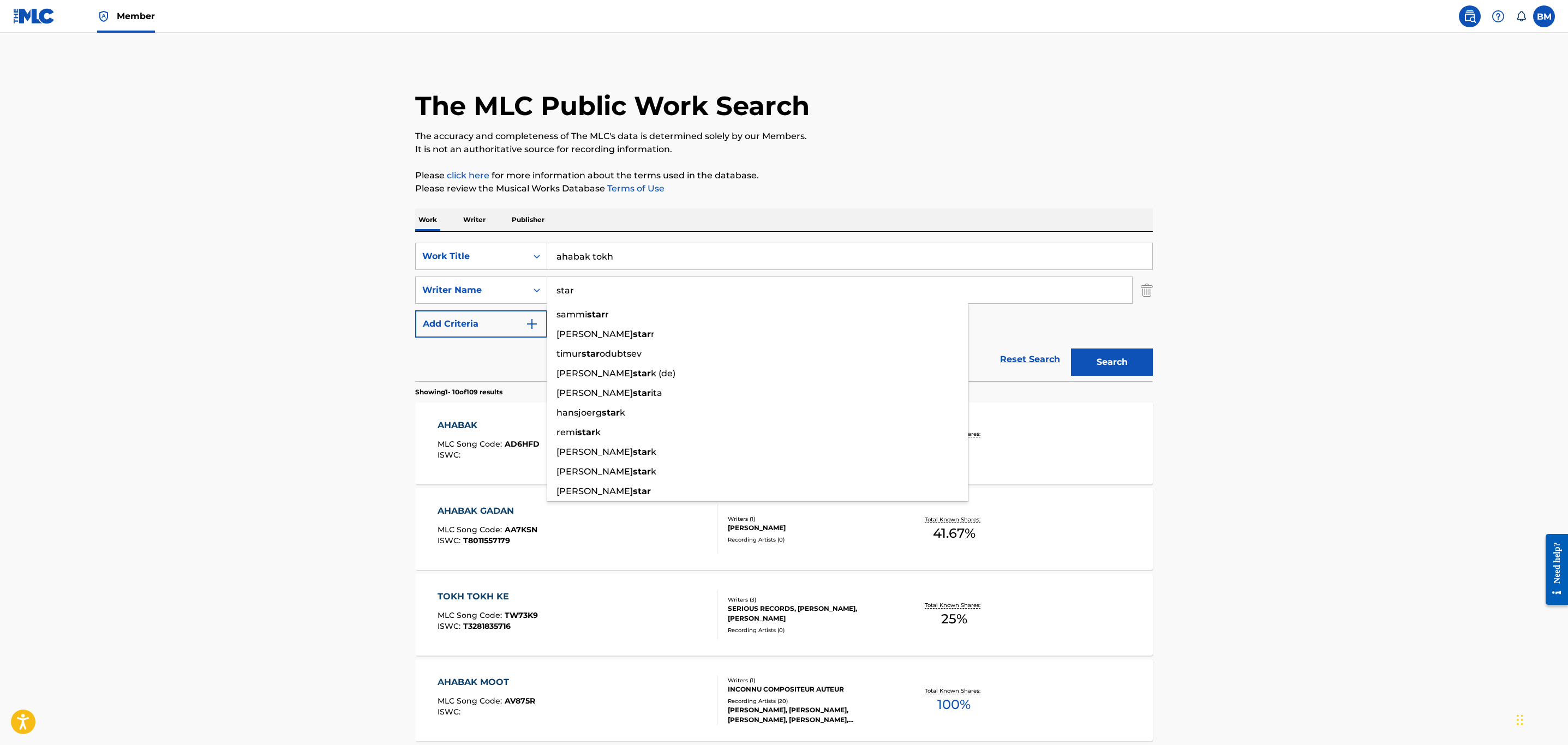
type input "star"
click at [1071, 349] on button "Search" at bounding box center [1111, 362] width 82 height 27
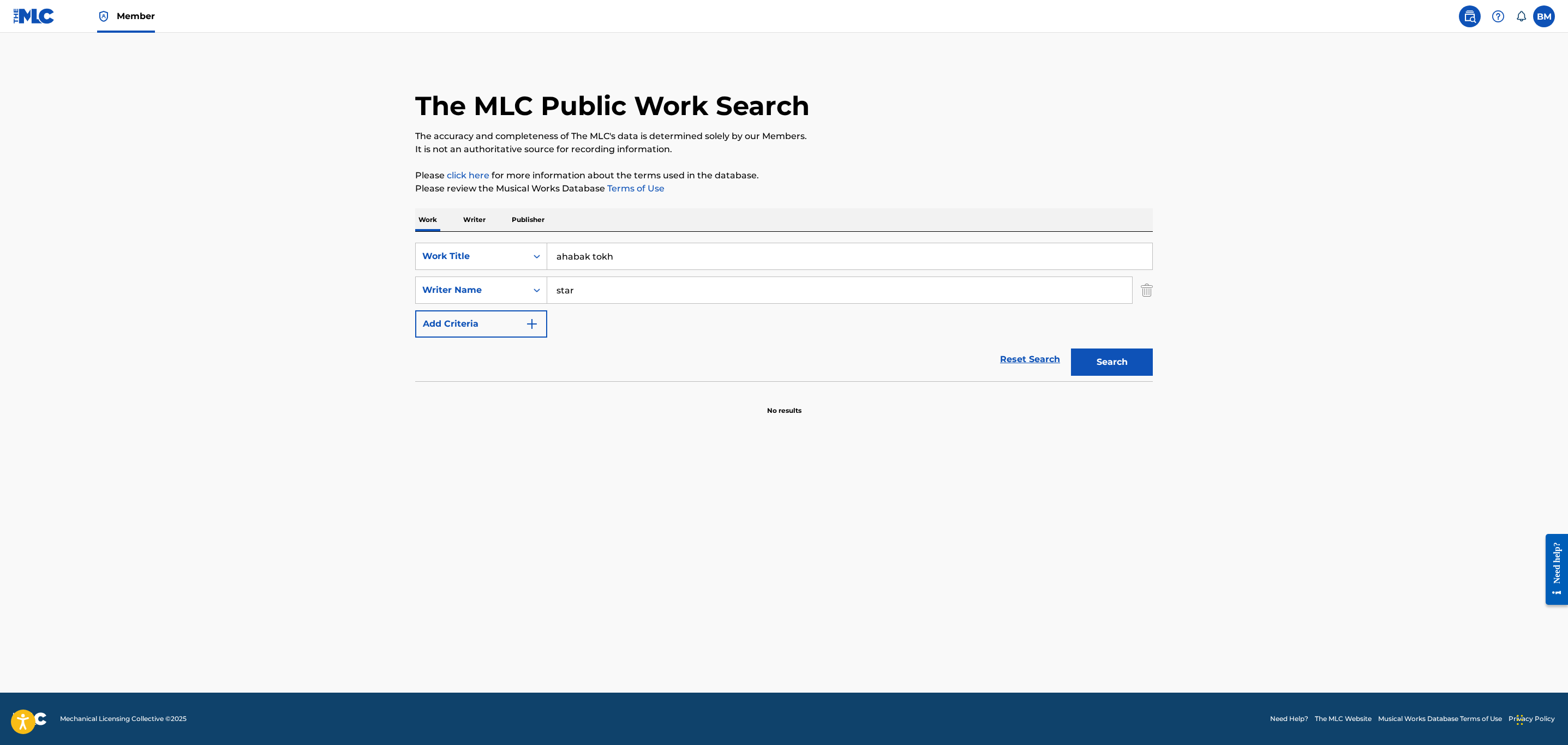
drag, startPoint x: 637, startPoint y: 259, endPoint x: 97, endPoint y: 208, distance: 542.4
click at [97, 208] on main "The MLC Public Work Search The accuracy and completeness of The MLC's data is d…" at bounding box center [784, 363] width 1568 height 660
type input "[DEMOGRAPHIC_DATA] w habibi w bas"
click at [1071, 349] on button "Search" at bounding box center [1111, 362] width 82 height 27
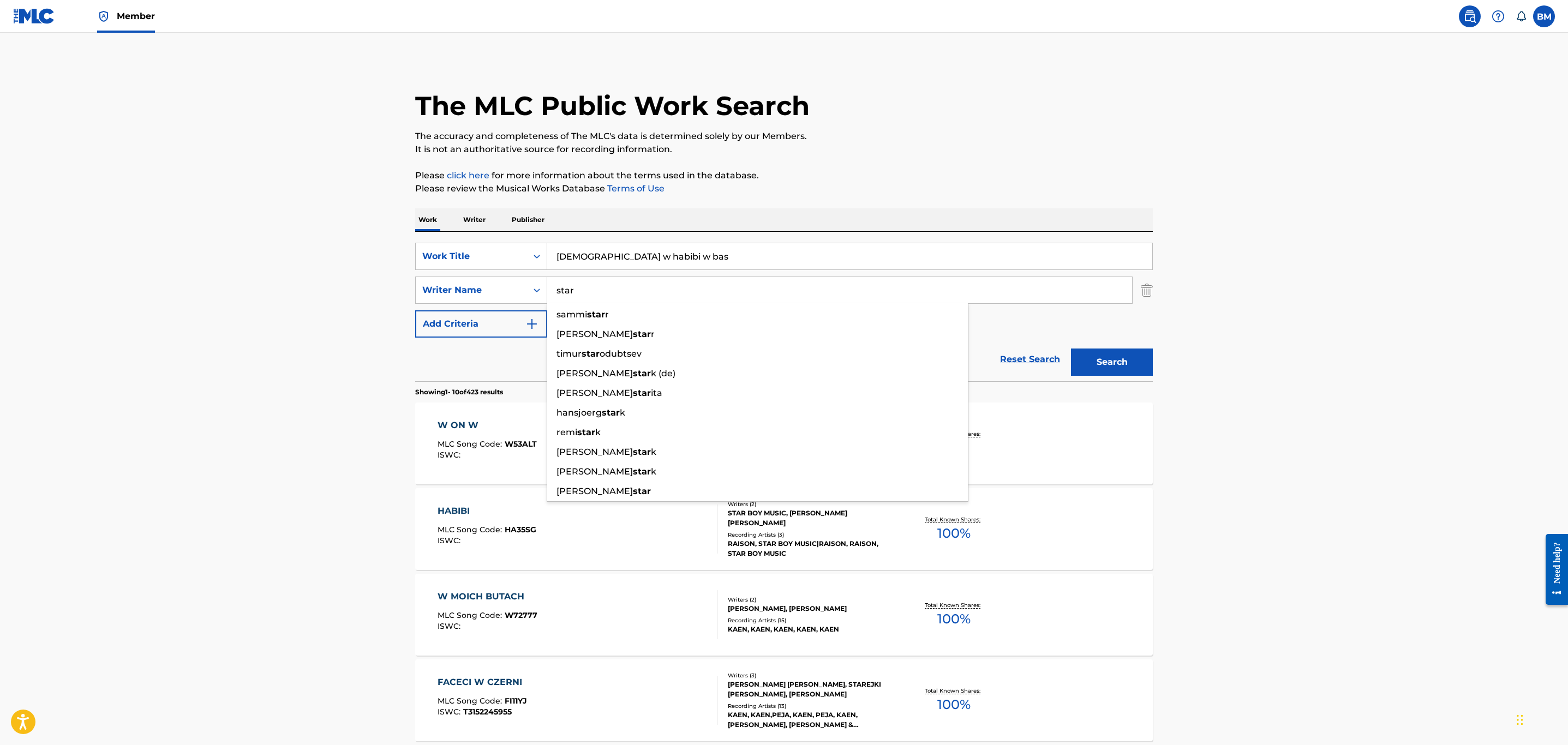
drag, startPoint x: 611, startPoint y: 290, endPoint x: 269, endPoint y: 312, distance: 342.7
click at [305, 302] on main "The MLC Public Work Search The accuracy and completeness of The MLC's data is d…" at bounding box center [784, 675] width 1568 height 1284
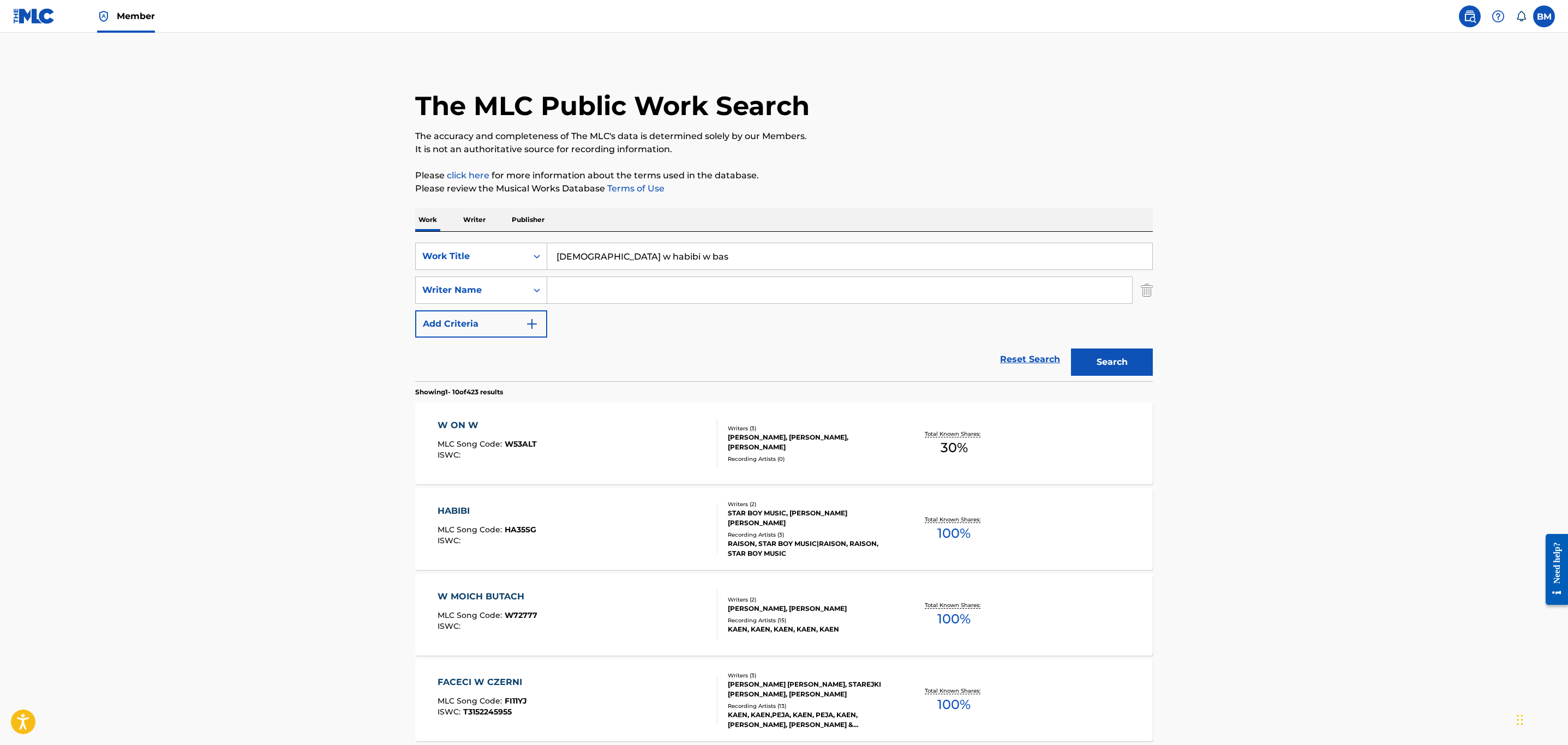
click at [1071, 349] on button "Search" at bounding box center [1111, 362] width 82 height 27
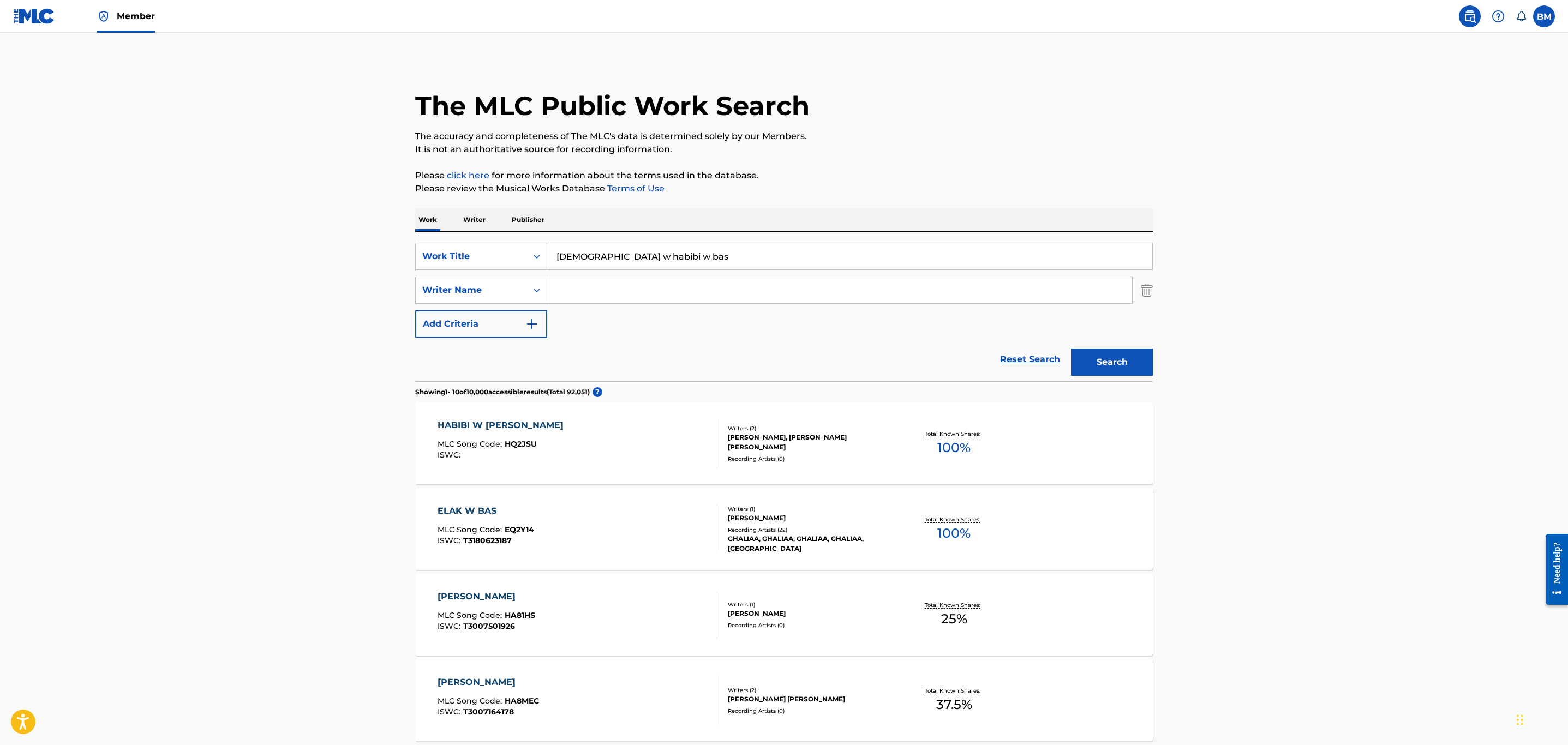
drag, startPoint x: 668, startPoint y: 254, endPoint x: 201, endPoint y: 254, distance: 467.0
click at [201, 254] on main "The MLC Public Work Search The accuracy and completeness of The MLC's data is d…" at bounding box center [784, 675] width 1568 height 1284
click at [591, 290] on input "Search Form" at bounding box center [839, 290] width 585 height 26
type input "[PERSON_NAME]"
drag, startPoint x: 679, startPoint y: 290, endPoint x: 275, endPoint y: 290, distance: 404.0
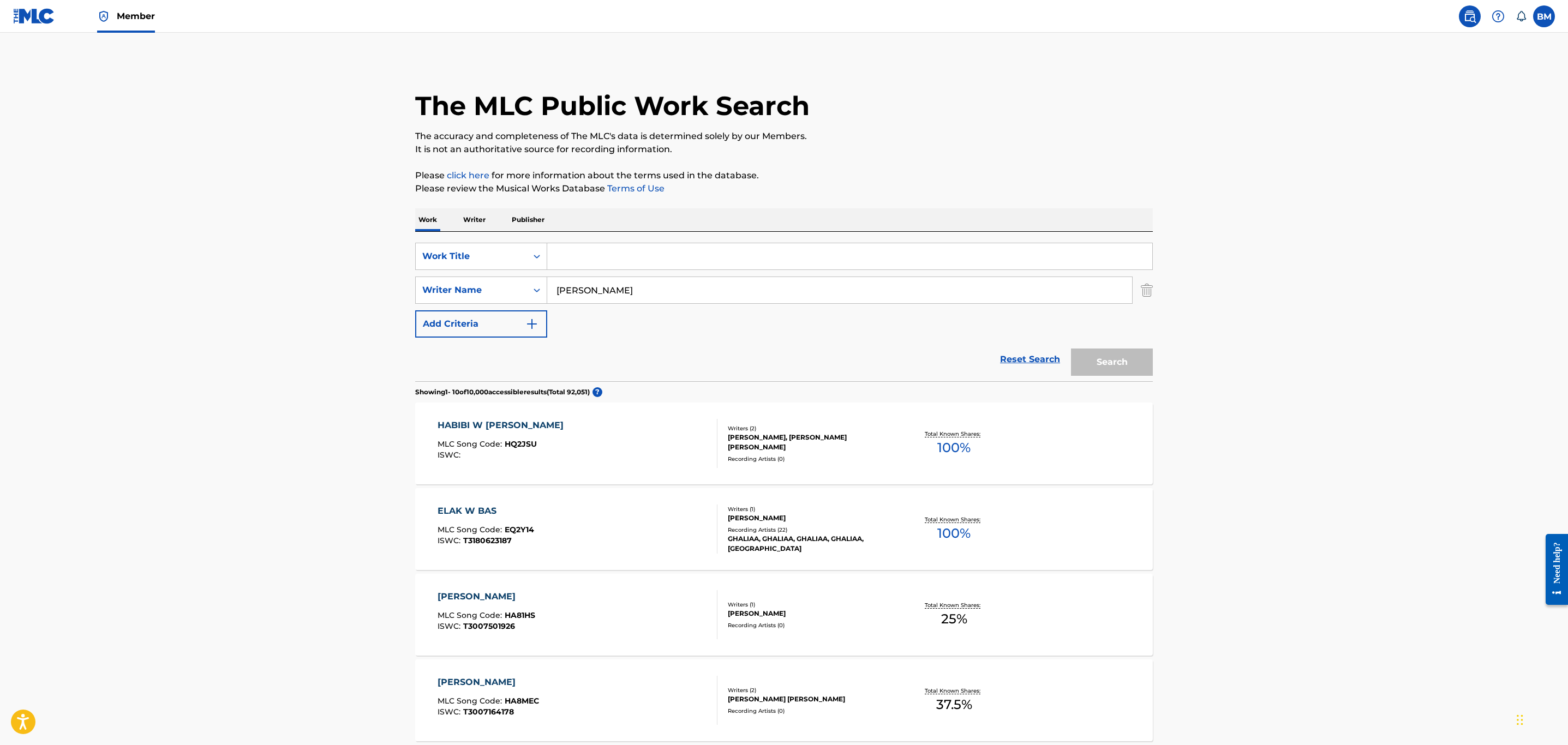
click at [275, 290] on main "The MLC Public Work Search The accuracy and completeness of The MLC's data is d…" at bounding box center [784, 675] width 1568 height 1284
click at [565, 246] on input "Search Form" at bounding box center [850, 256] width 605 height 26
type input "[PERSON_NAME]"
click at [1071, 349] on button "Search" at bounding box center [1111, 362] width 82 height 27
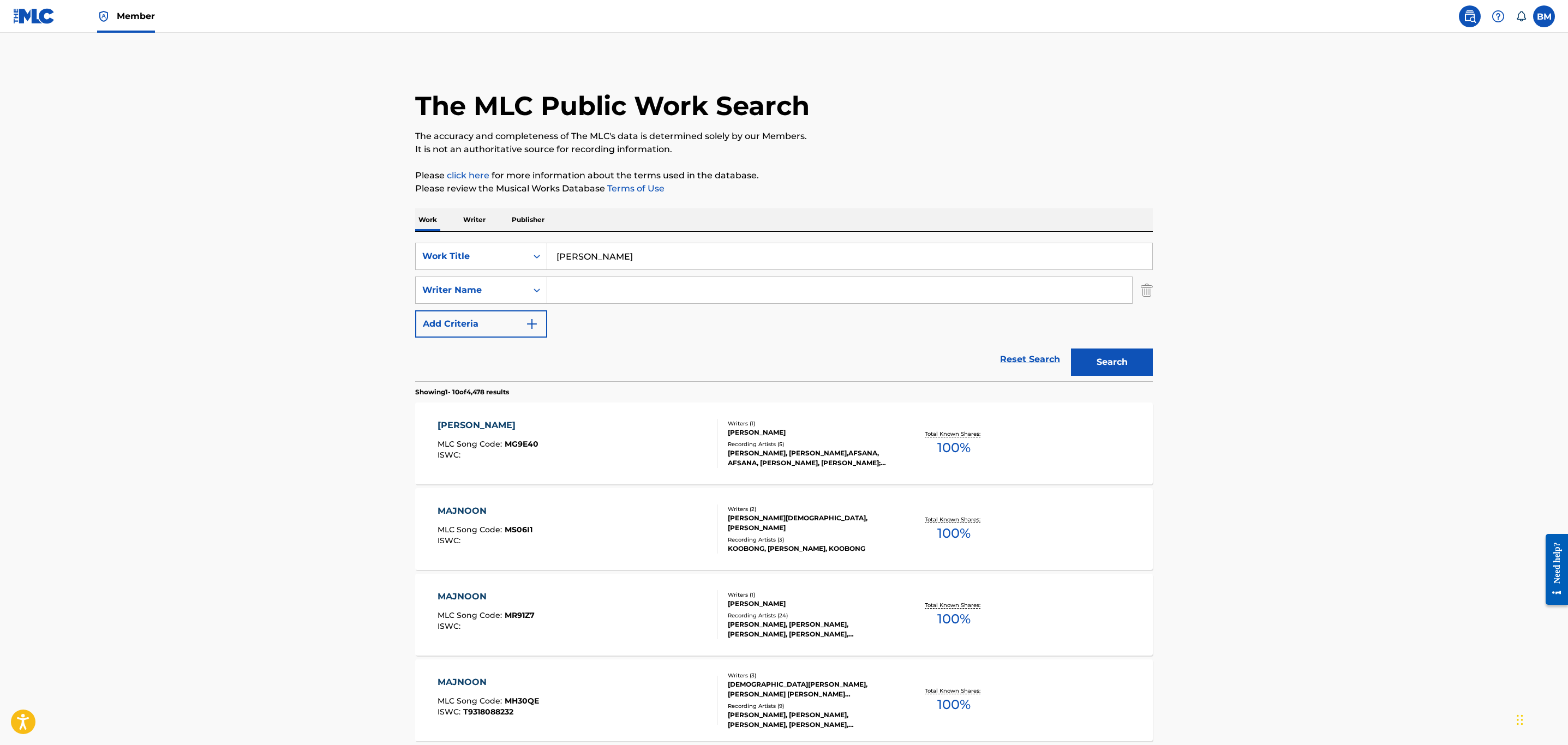
click at [598, 285] on input "Search Form" at bounding box center [839, 290] width 585 height 26
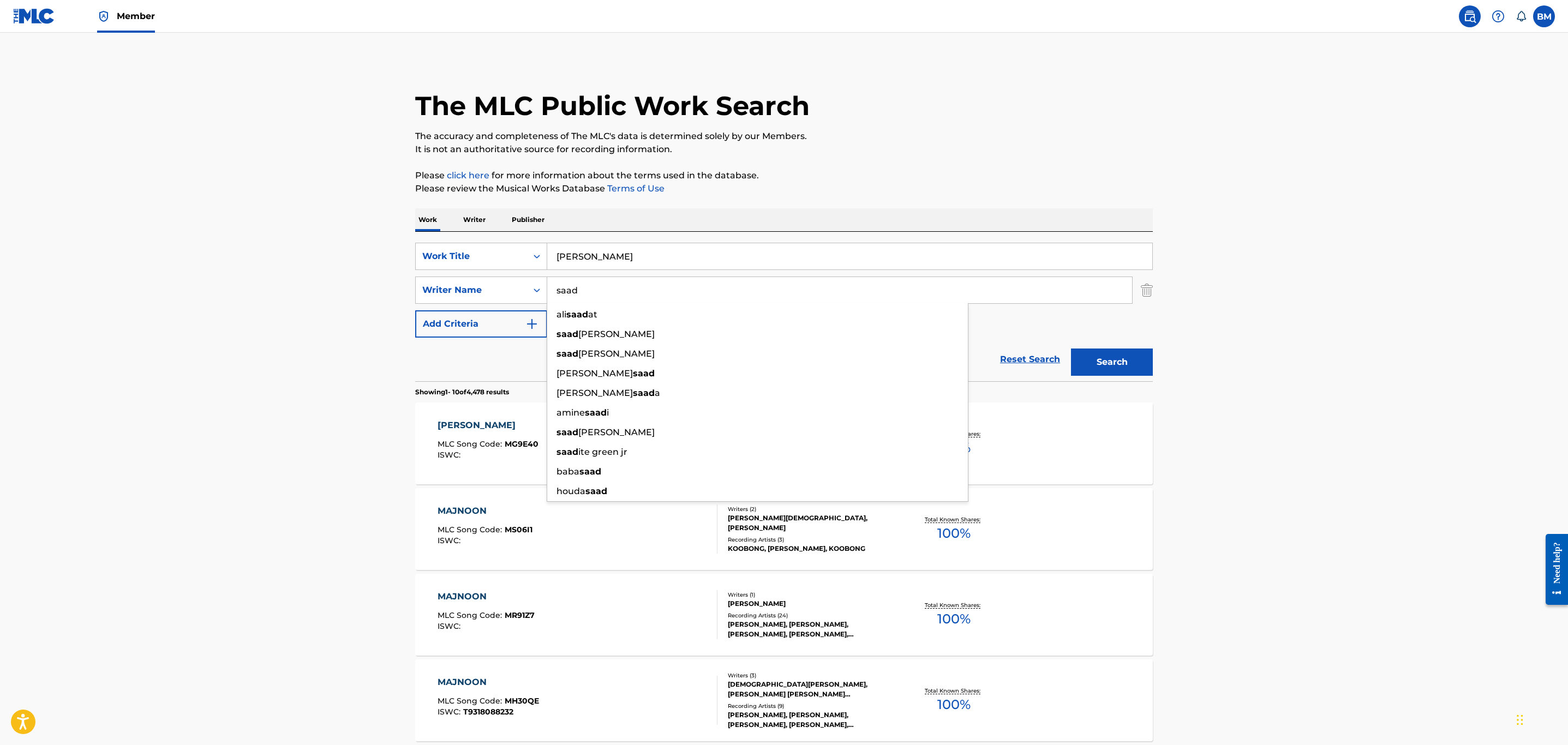
type input "saad"
click at [402, 339] on div "The MLC Public Work Search The accuracy and completeness of The MLC's data is d…" at bounding box center [784, 686] width 764 height 1251
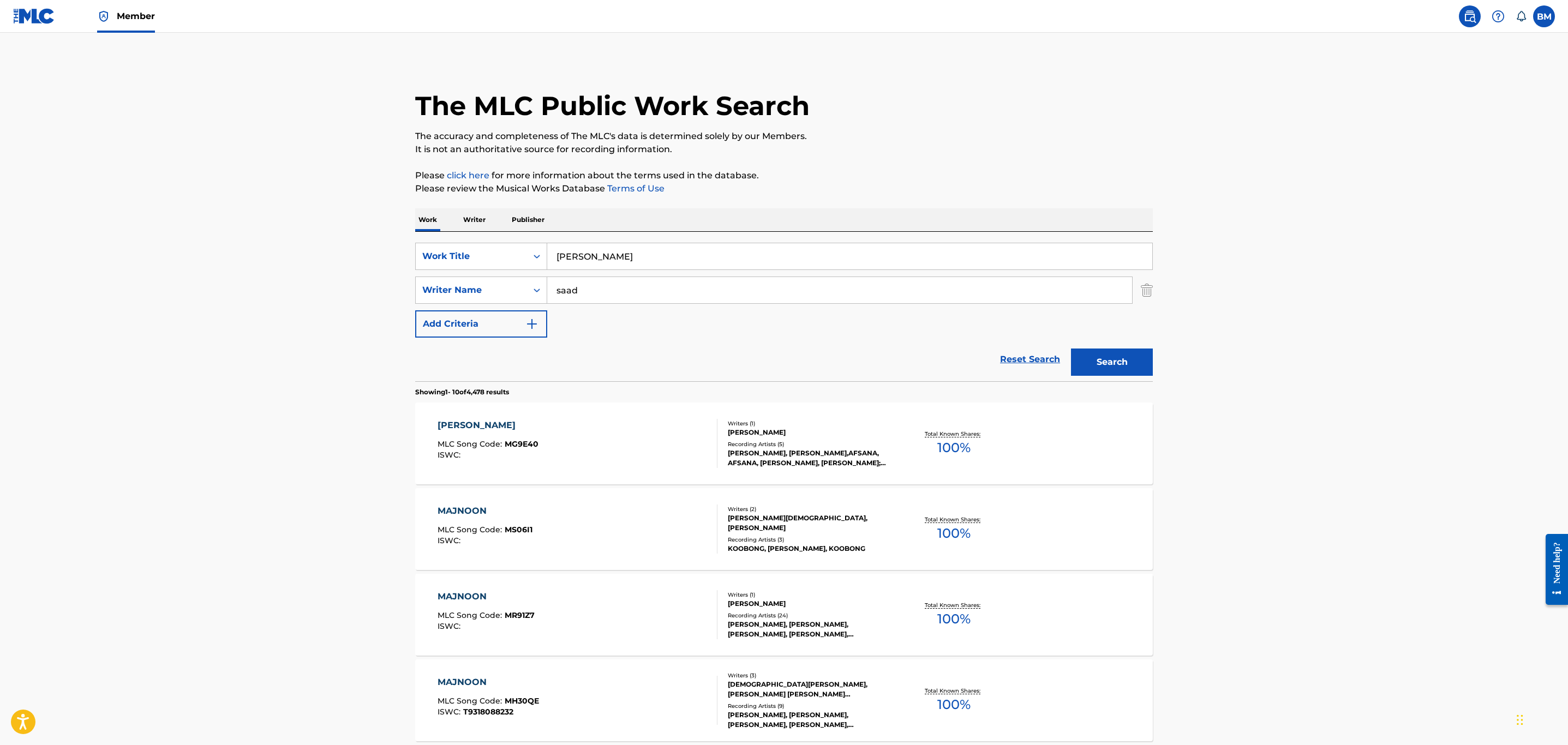
click at [1175, 369] on main "The MLC Public Work Search The accuracy and completeness of The MLC's data is d…" at bounding box center [784, 675] width 1568 height 1284
click at [1102, 357] on button "Search" at bounding box center [1111, 362] width 82 height 27
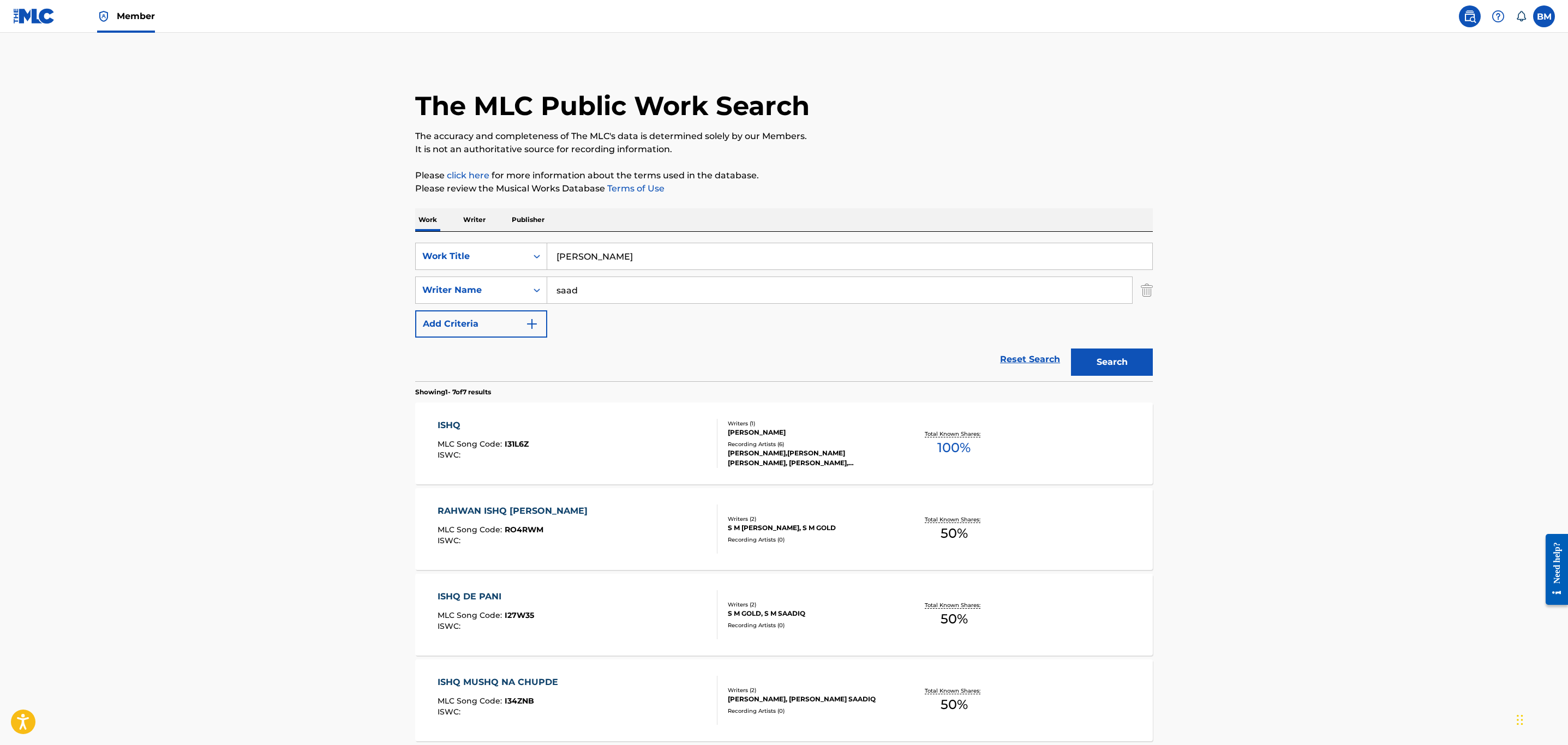
click at [670, 452] on div "ISHQ MLC Song Code : I31L6Z ISWC :" at bounding box center [578, 443] width 281 height 49
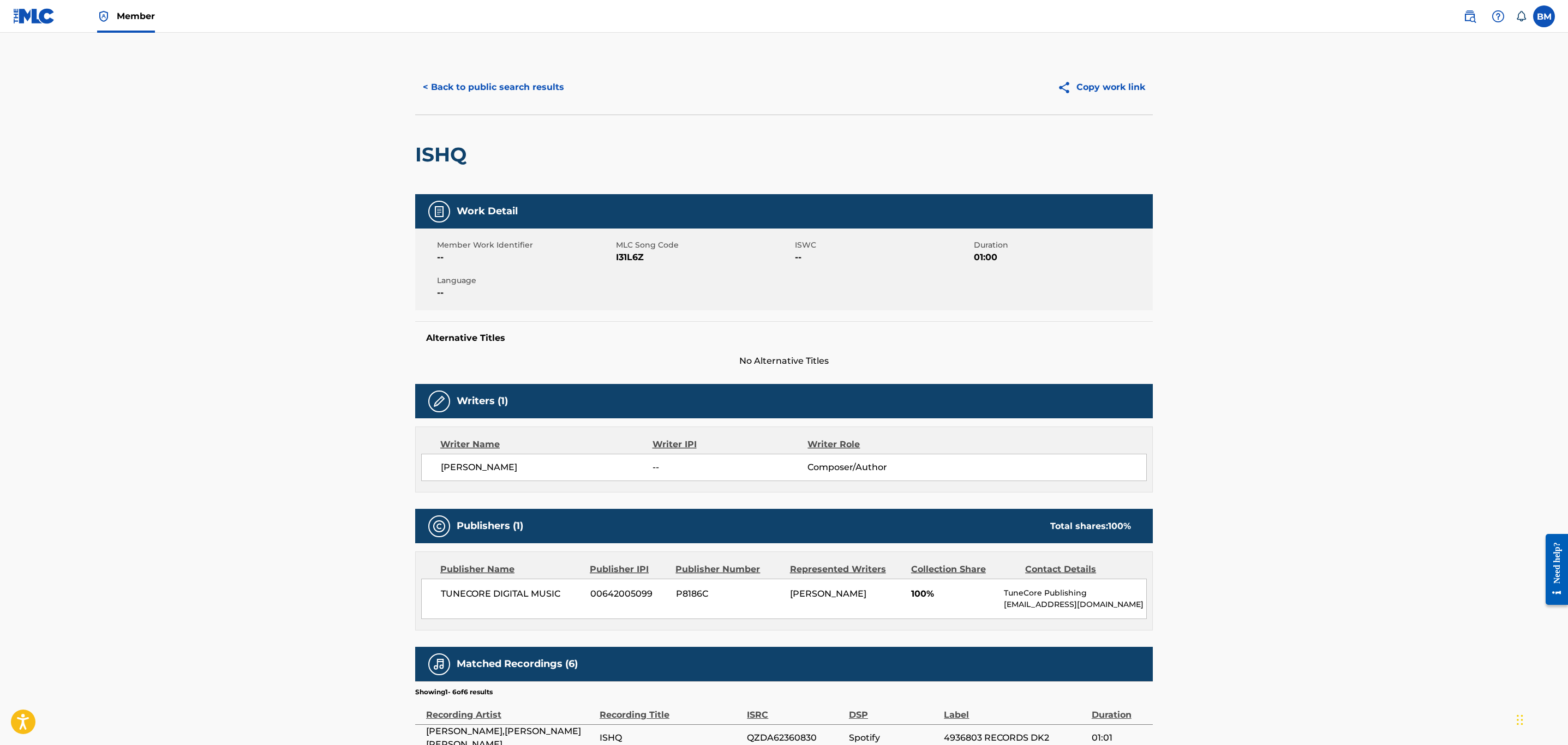
click at [442, 75] on button "< Back to public search results" at bounding box center [493, 87] width 156 height 27
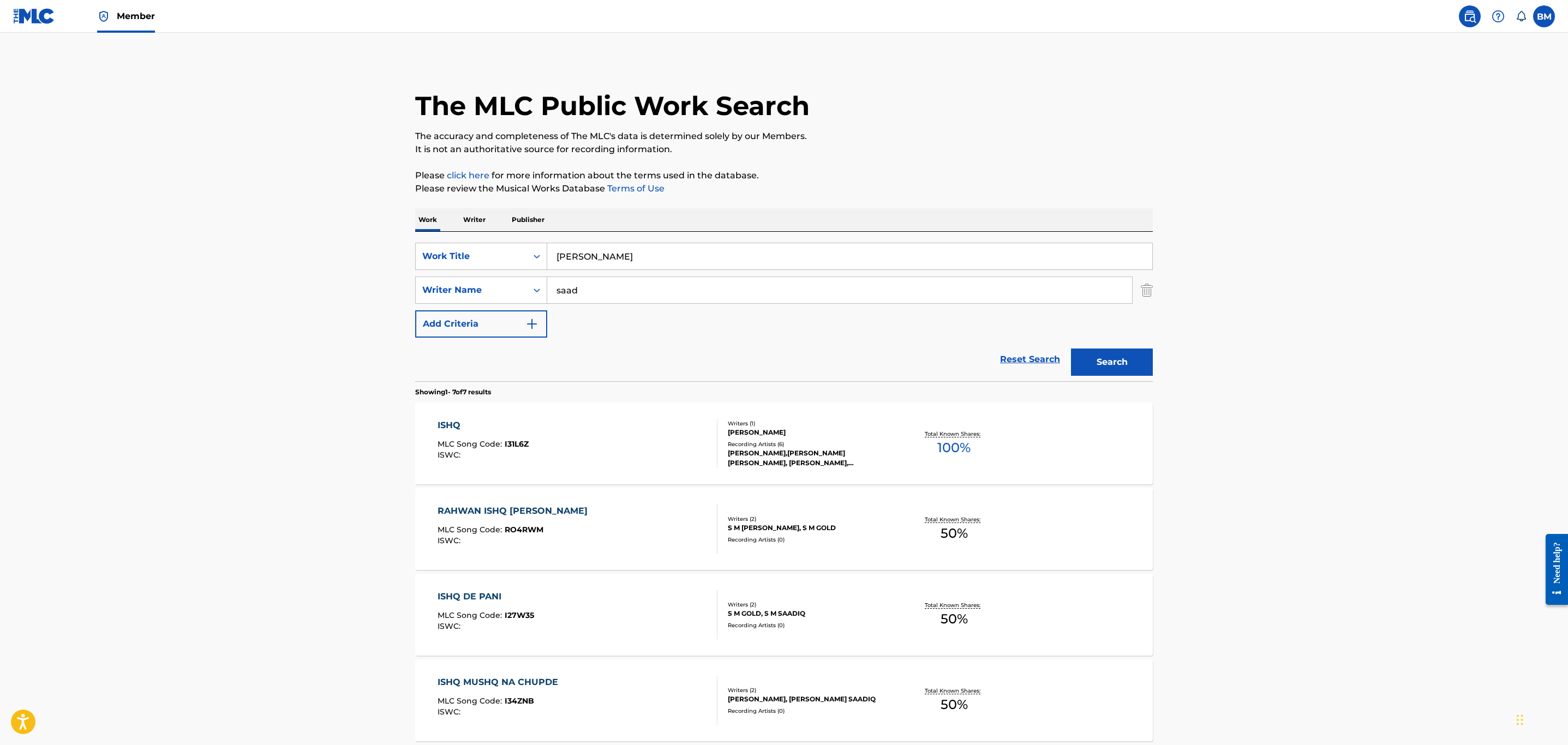
drag, startPoint x: 673, startPoint y: 255, endPoint x: 243, endPoint y: 255, distance: 430.0
click at [243, 255] on main "The MLC Public Work Search The accuracy and completeness of The MLC's data is d…" at bounding box center [784, 544] width 1568 height 1023
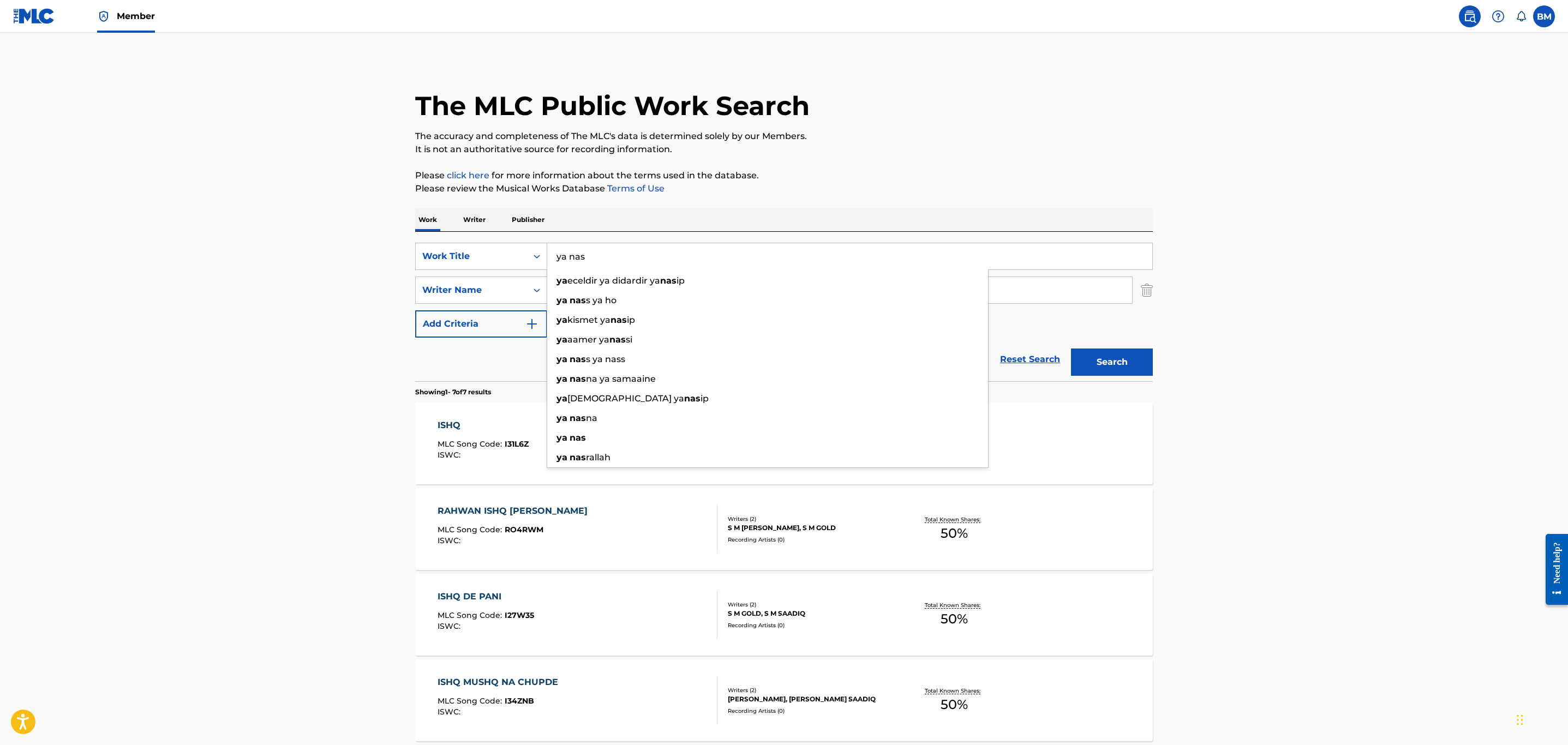
type input "ya nas"
type input "m"
type input "naji"
drag, startPoint x: 378, startPoint y: 245, endPoint x: 336, endPoint y: 226, distance: 46.1
click at [336, 226] on main "The MLC Public Work Search The accuracy and completeness of The MLC's data is d…" at bounding box center [784, 544] width 1568 height 1023
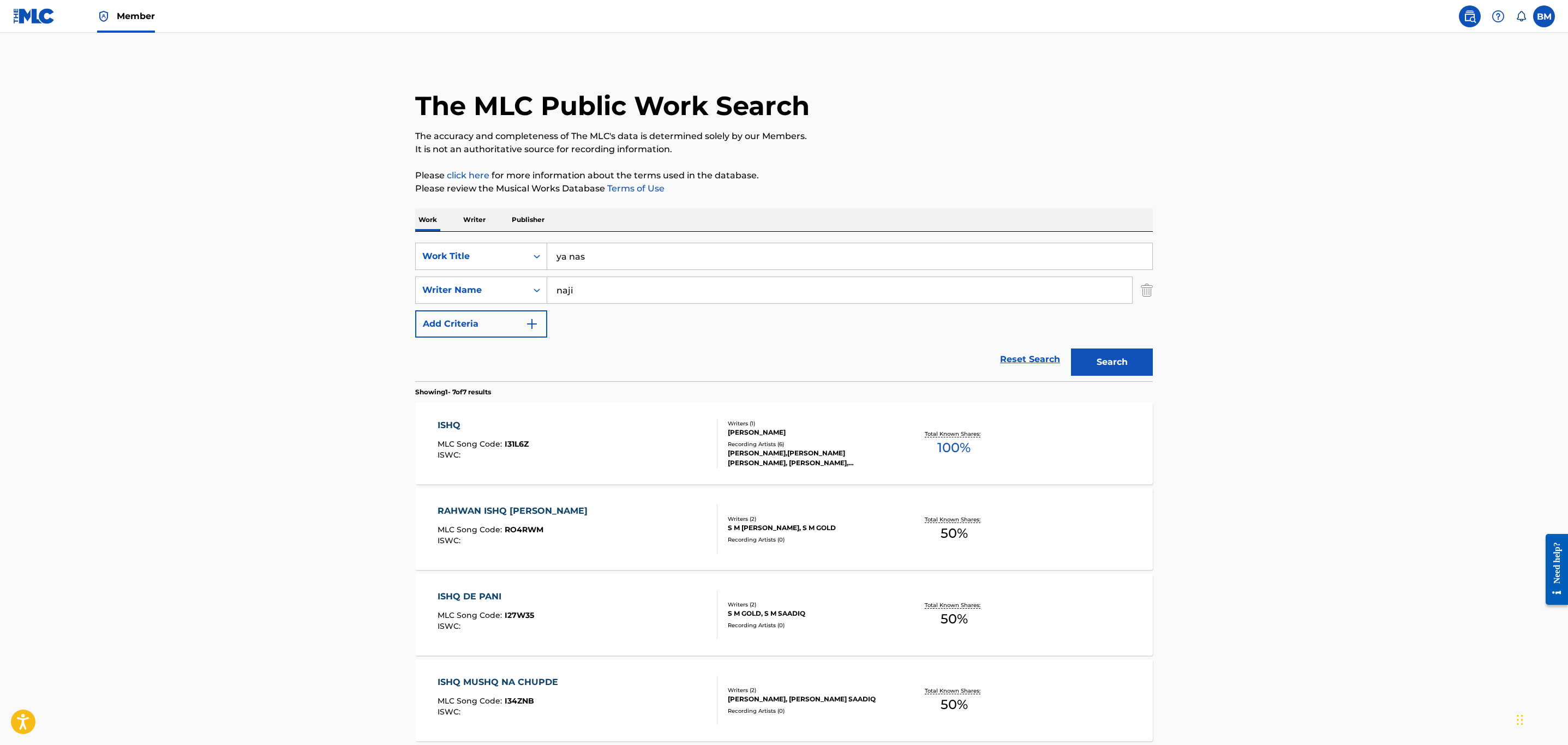
click at [1404, 336] on main "The MLC Public Work Search The accuracy and completeness of The MLC's data is d…" at bounding box center [784, 544] width 1568 height 1023
click at [1172, 348] on main "The MLC Public Work Search The accuracy and completeness of The MLC's data is d…" at bounding box center [784, 544] width 1568 height 1023
click at [1166, 352] on main "The MLC Public Work Search The accuracy and completeness of The MLC's data is d…" at bounding box center [784, 544] width 1568 height 1023
click at [1138, 357] on button "Search" at bounding box center [1111, 362] width 82 height 27
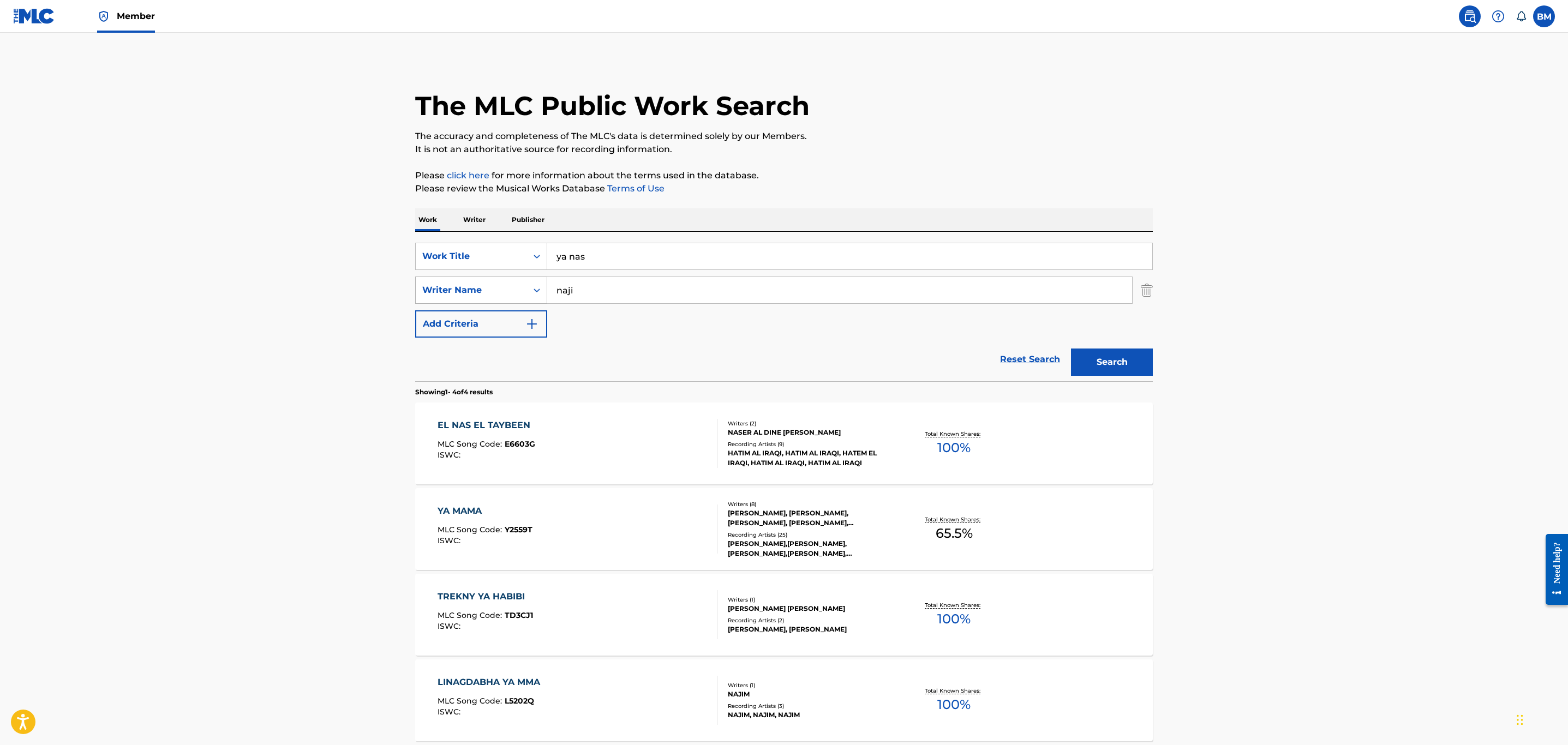
drag, startPoint x: 524, startPoint y: 257, endPoint x: 421, endPoint y: 277, distance: 104.9
click at [434, 272] on div "SearchWithCriteriaaafd3f52-0474-4c0b-8f01-edb88e8aed00 Work Title ya nas Search…" at bounding box center [784, 290] width 738 height 95
type input "[PERSON_NAME] u'shaq"
click at [1071, 349] on button "Search" at bounding box center [1111, 362] width 82 height 27
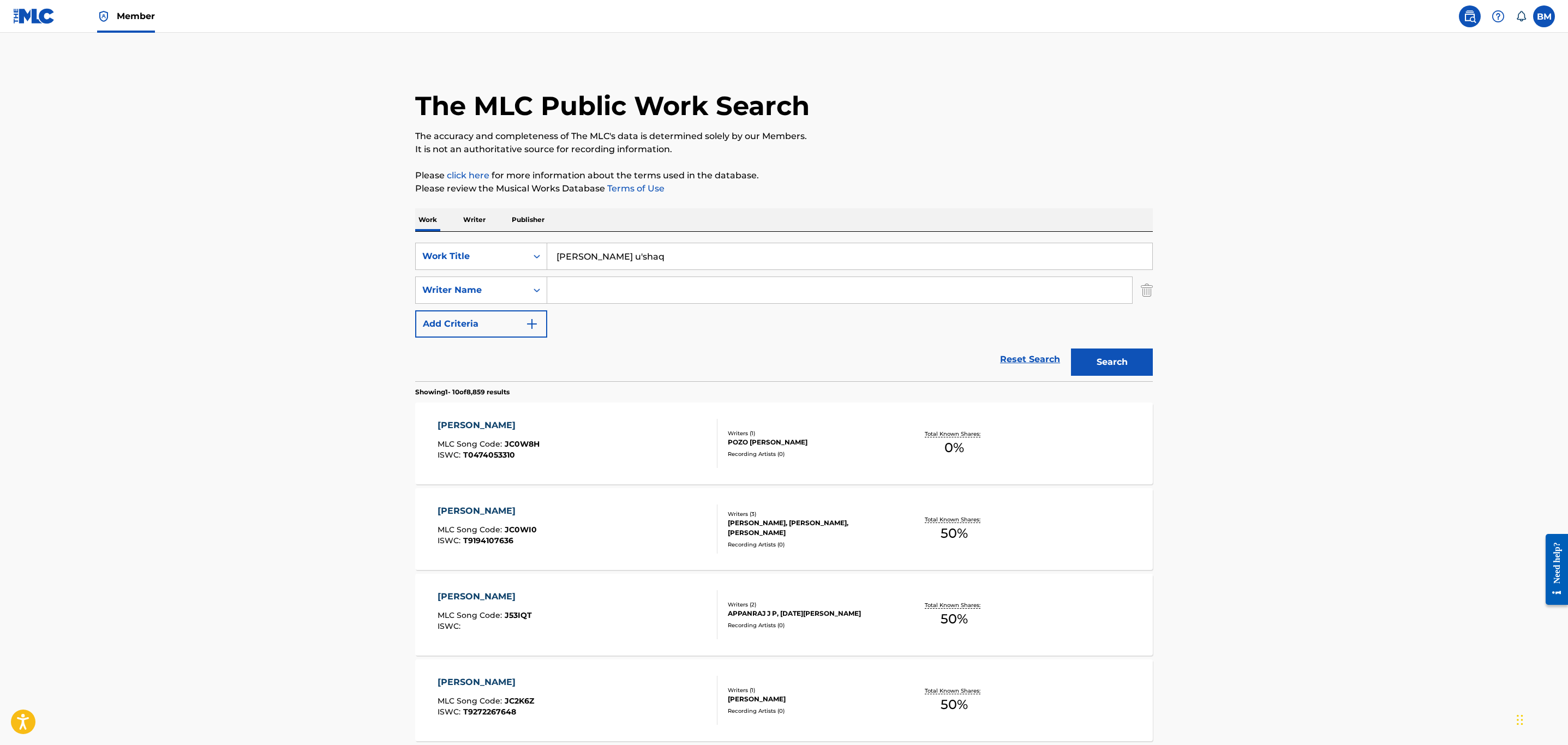
drag, startPoint x: 607, startPoint y: 254, endPoint x: 185, endPoint y: 229, distance: 422.7
click at [203, 225] on main "The MLC Public Work Search The accuracy and completeness of The MLC's data is d…" at bounding box center [784, 675] width 1568 height 1284
click at [1071, 349] on button "Search" at bounding box center [1111, 362] width 82 height 27
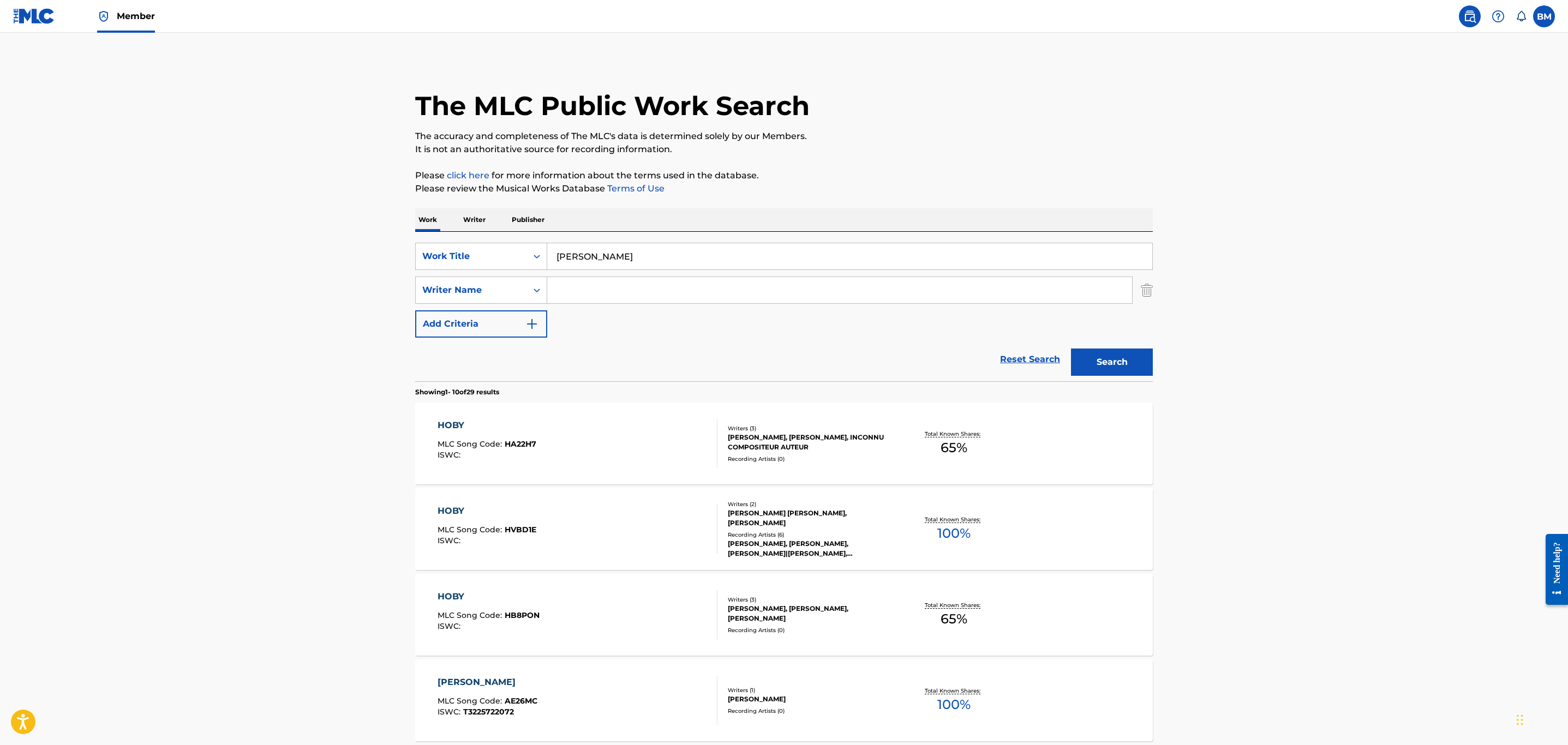
click at [639, 233] on div "SearchWithCriteriaaafd3f52-0474-4c0b-8f01-edb88e8aed00 Work Title hoby alawal S…" at bounding box center [784, 307] width 738 height 150
click at [635, 247] on input "[PERSON_NAME]" at bounding box center [850, 256] width 605 height 26
click at [1071, 349] on button "Search" at bounding box center [1111, 362] width 82 height 27
drag, startPoint x: 629, startPoint y: 259, endPoint x: 281, endPoint y: 201, distance: 352.8
click at [281, 201] on main "The MLC Public Work Search The accuracy and completeness of The MLC's data is d…" at bounding box center [784, 675] width 1568 height 1284
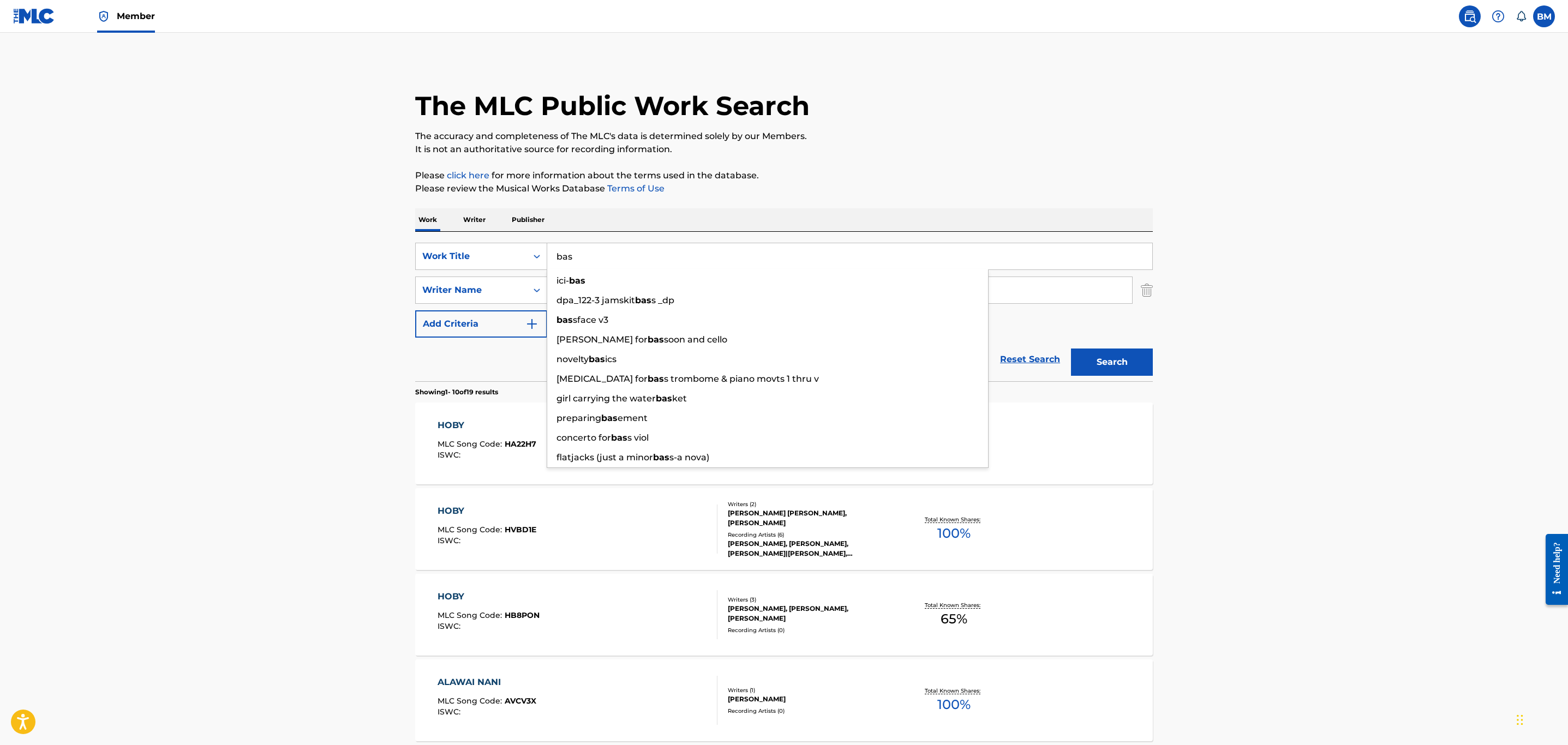
type input "bas"
type input "star"
click at [1071, 349] on button "Search" at bounding box center [1111, 362] width 82 height 27
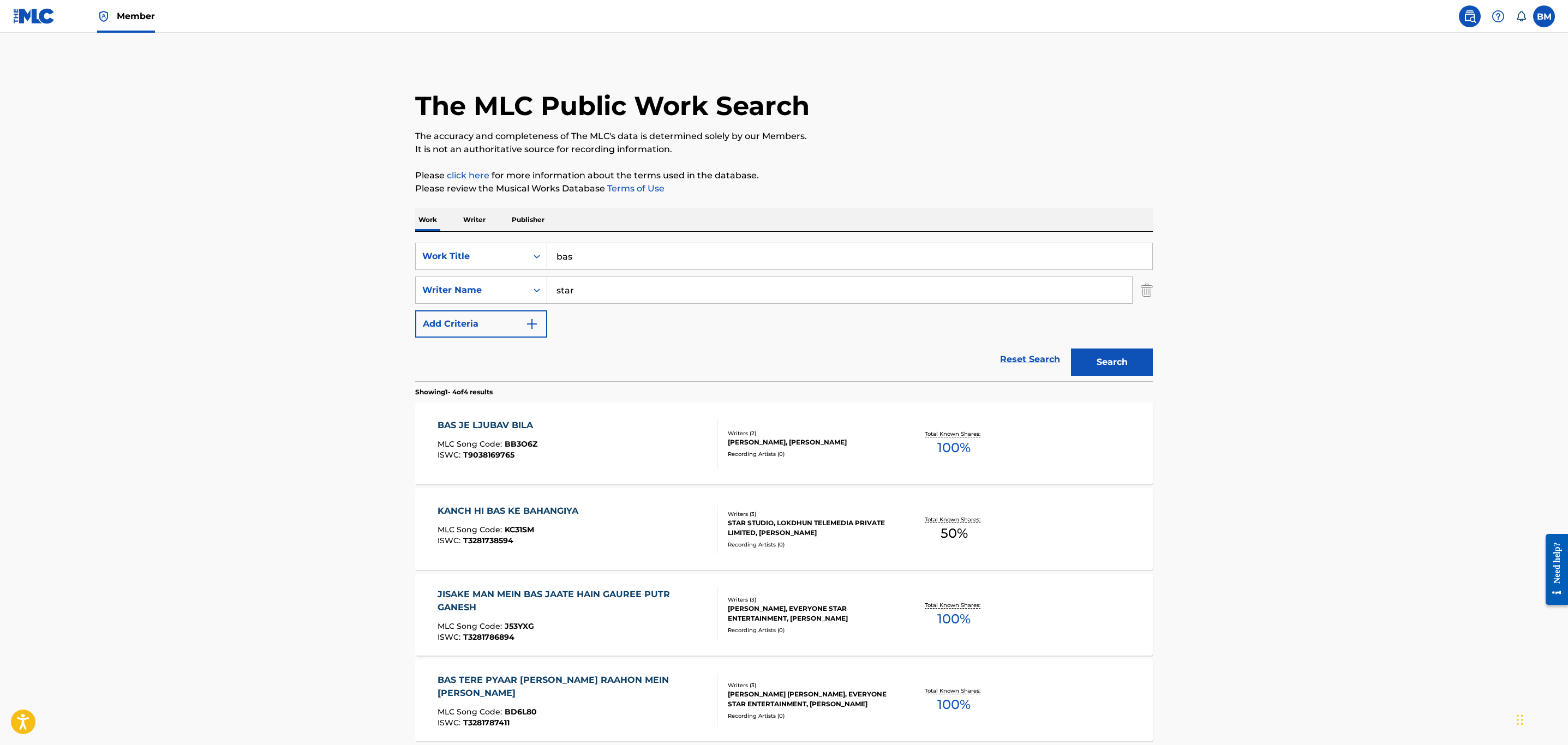
drag, startPoint x: 438, startPoint y: 242, endPoint x: 180, endPoint y: 242, distance: 258.0
click at [184, 242] on main "The MLC Public Work Search The accuracy and completeness of The MLC's data is d…" at bounding box center [784, 416] width 1568 height 766
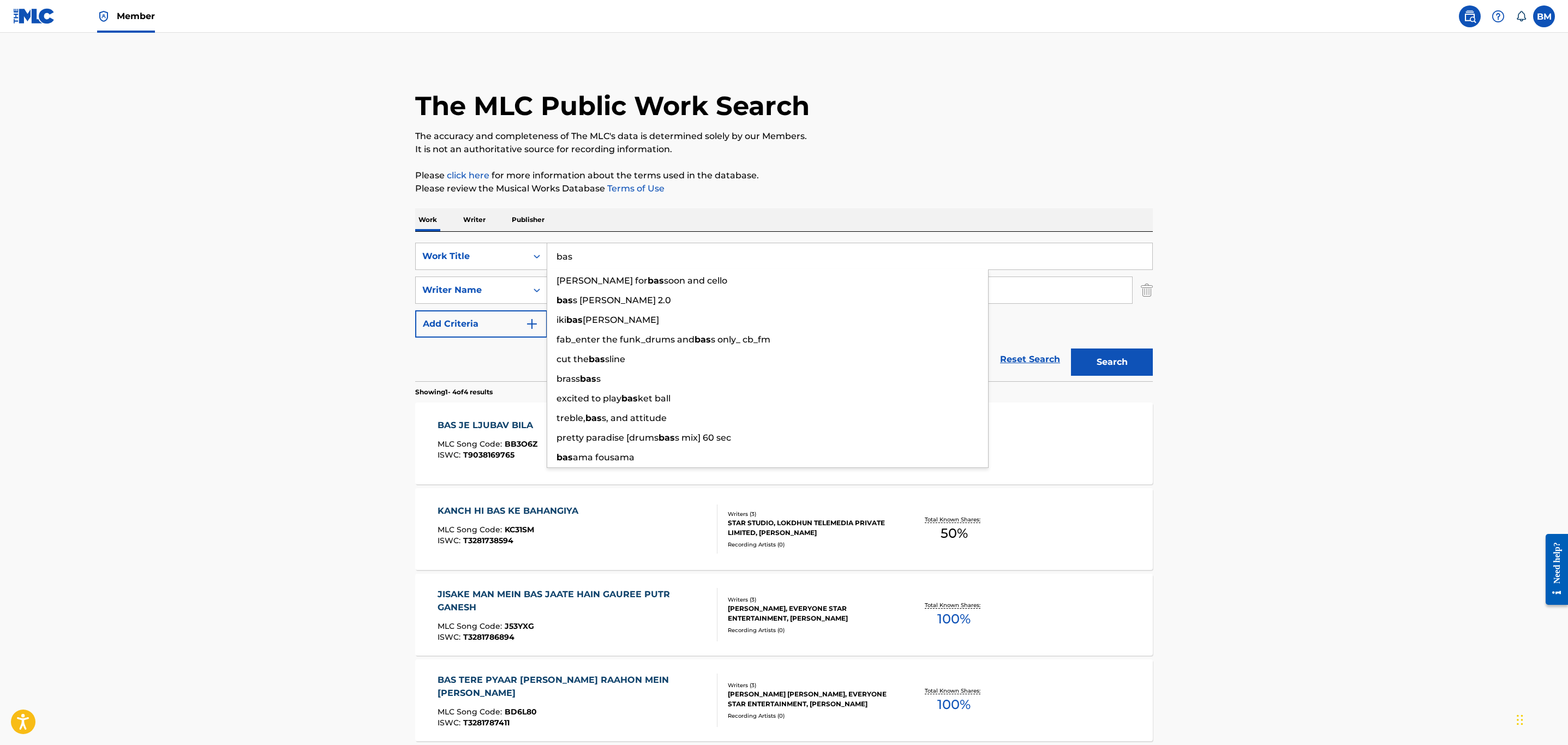
type input "="
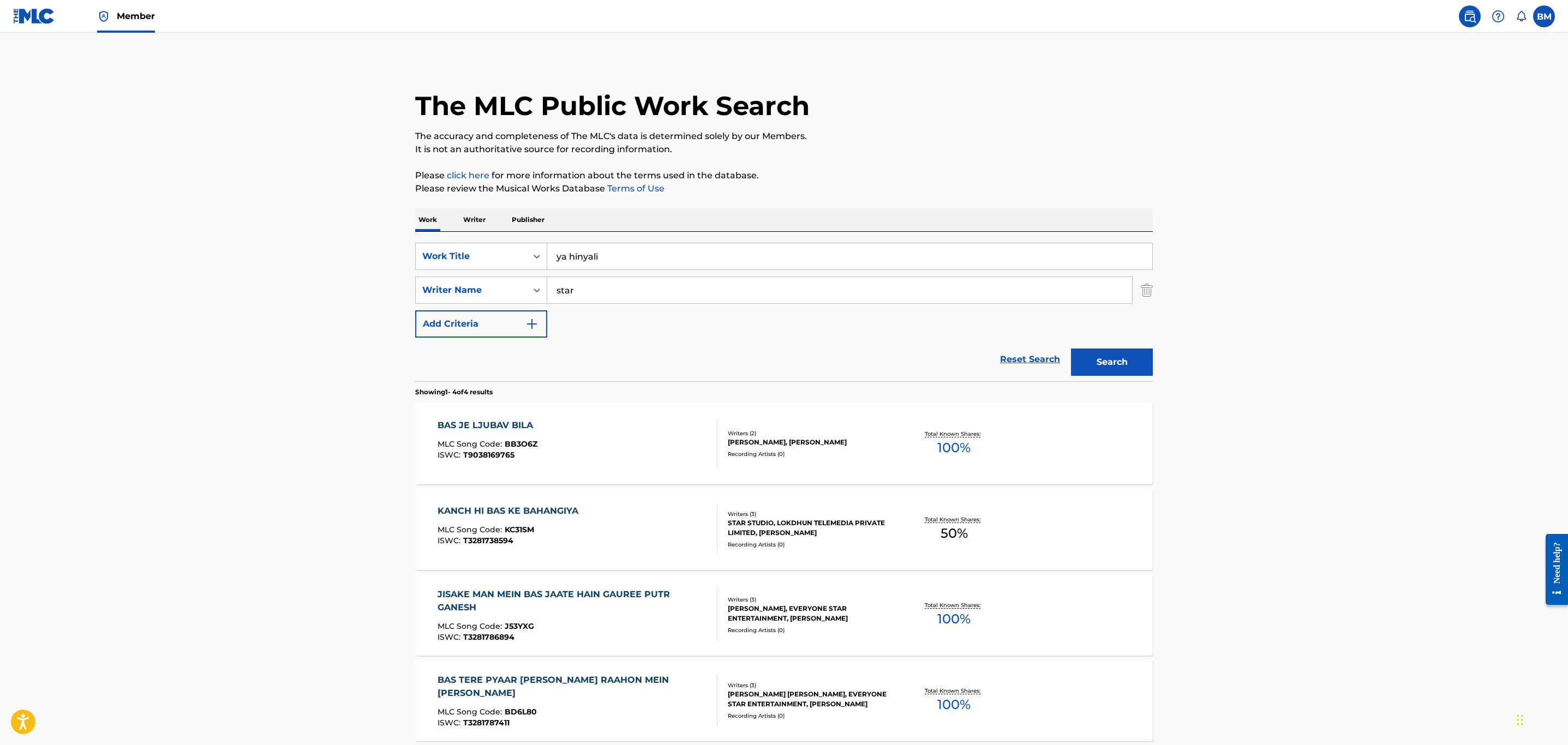
type input "ya hinyali"
click at [1071, 349] on button "Search" at bounding box center [1111, 362] width 82 height 27
type input "\"
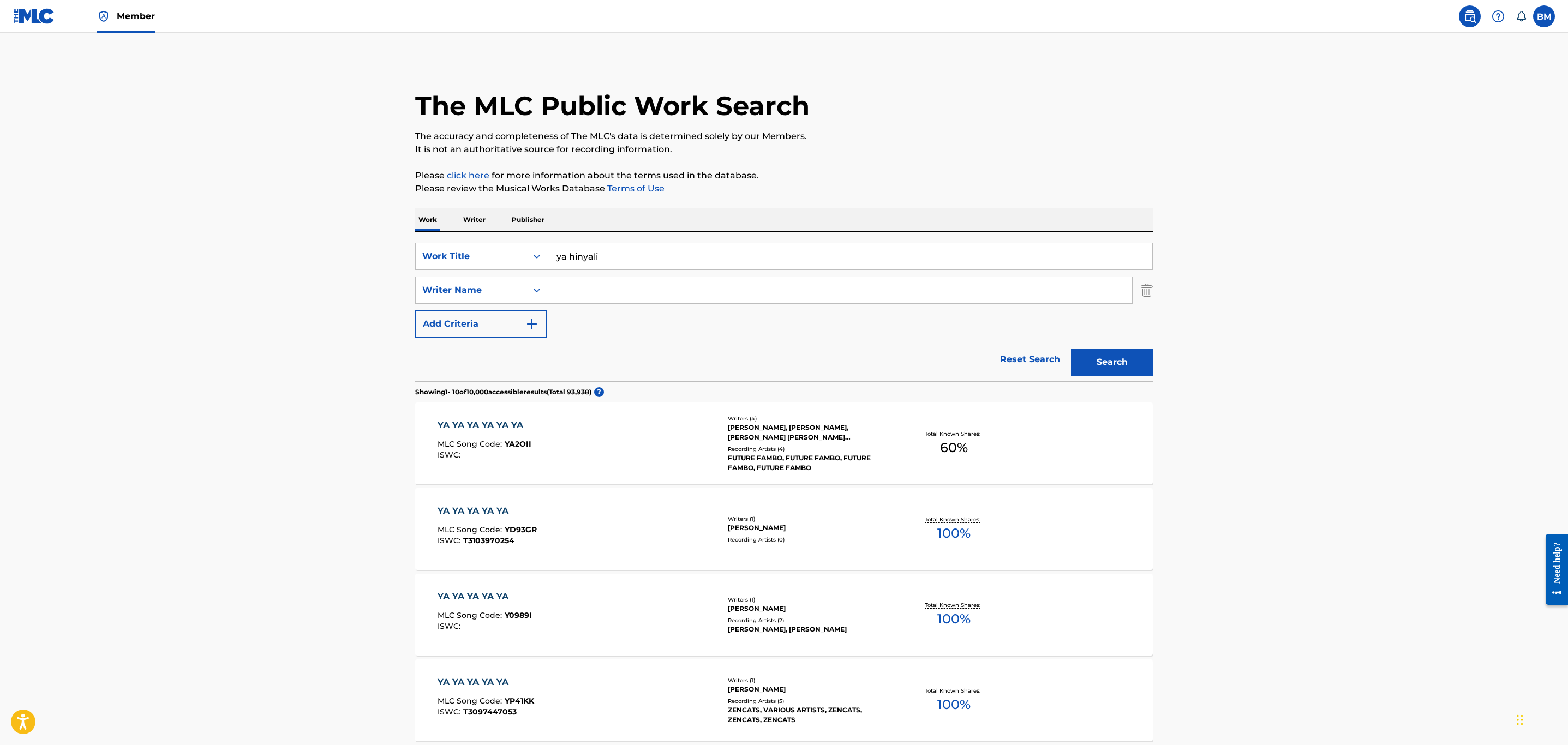
drag, startPoint x: 621, startPoint y: 267, endPoint x: 187, endPoint y: 239, distance: 434.9
click at [187, 239] on main "The MLC Public Work Search The accuracy and completeness of The MLC's data is d…" at bounding box center [784, 675] width 1568 height 1284
click at [1071, 349] on button "Search" at bounding box center [1111, 362] width 82 height 27
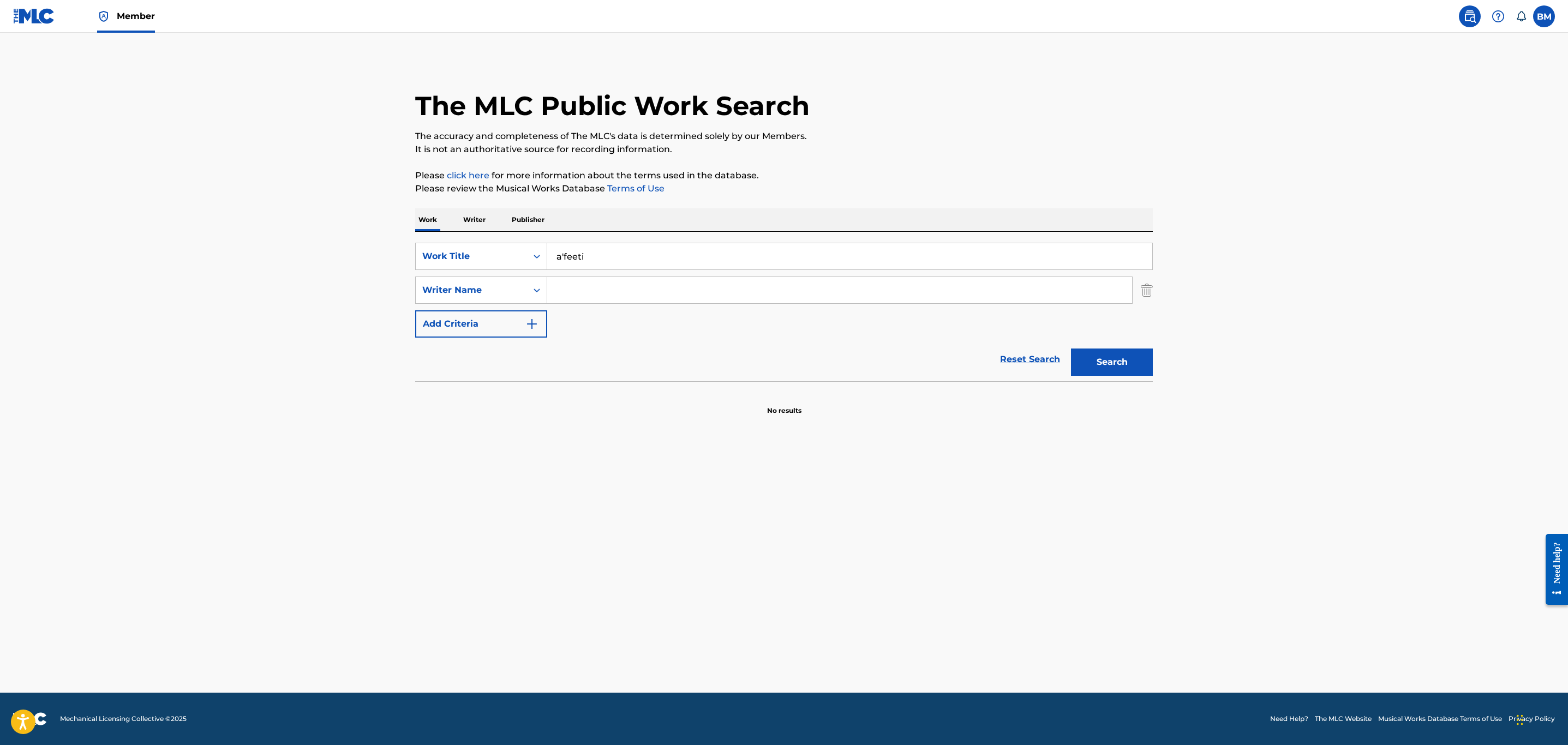
drag, startPoint x: 606, startPoint y: 254, endPoint x: -66, endPoint y: 243, distance: 672.1
click at [0, 243] on html "Accessibility Screen-Reader Guide, Feedback, and Issue Reporting | New window M…" at bounding box center [784, 372] width 1568 height 745
click at [1071, 349] on button "Search" at bounding box center [1111, 362] width 82 height 27
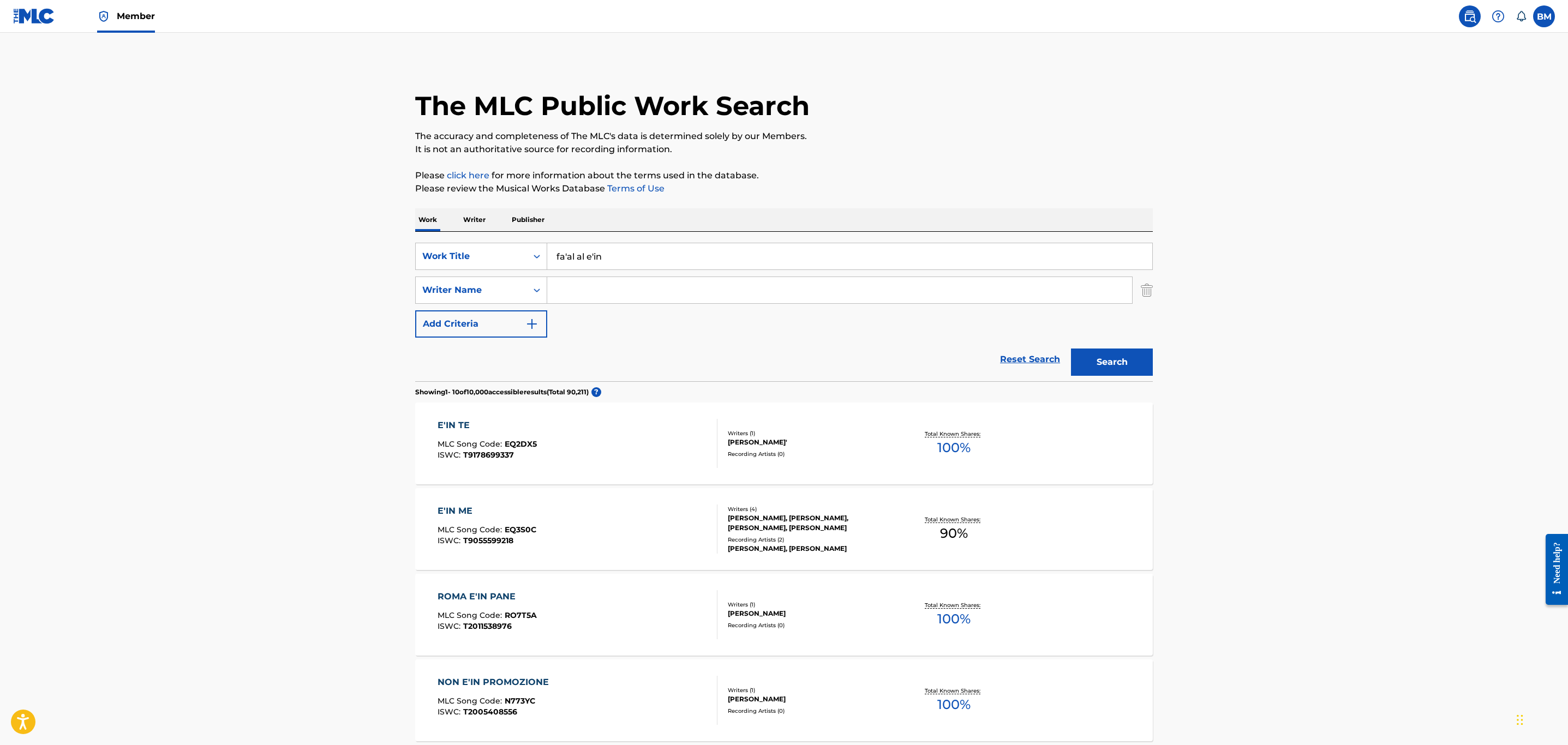
drag, startPoint x: 621, startPoint y: 251, endPoint x: 151, endPoint y: 215, distance: 471.4
click at [174, 213] on main "The MLC Public Work Search The accuracy and completeness of The MLC's data is d…" at bounding box center [784, 675] width 1568 height 1284
type input "a"
click at [1071, 349] on button "Search" at bounding box center [1111, 362] width 82 height 27
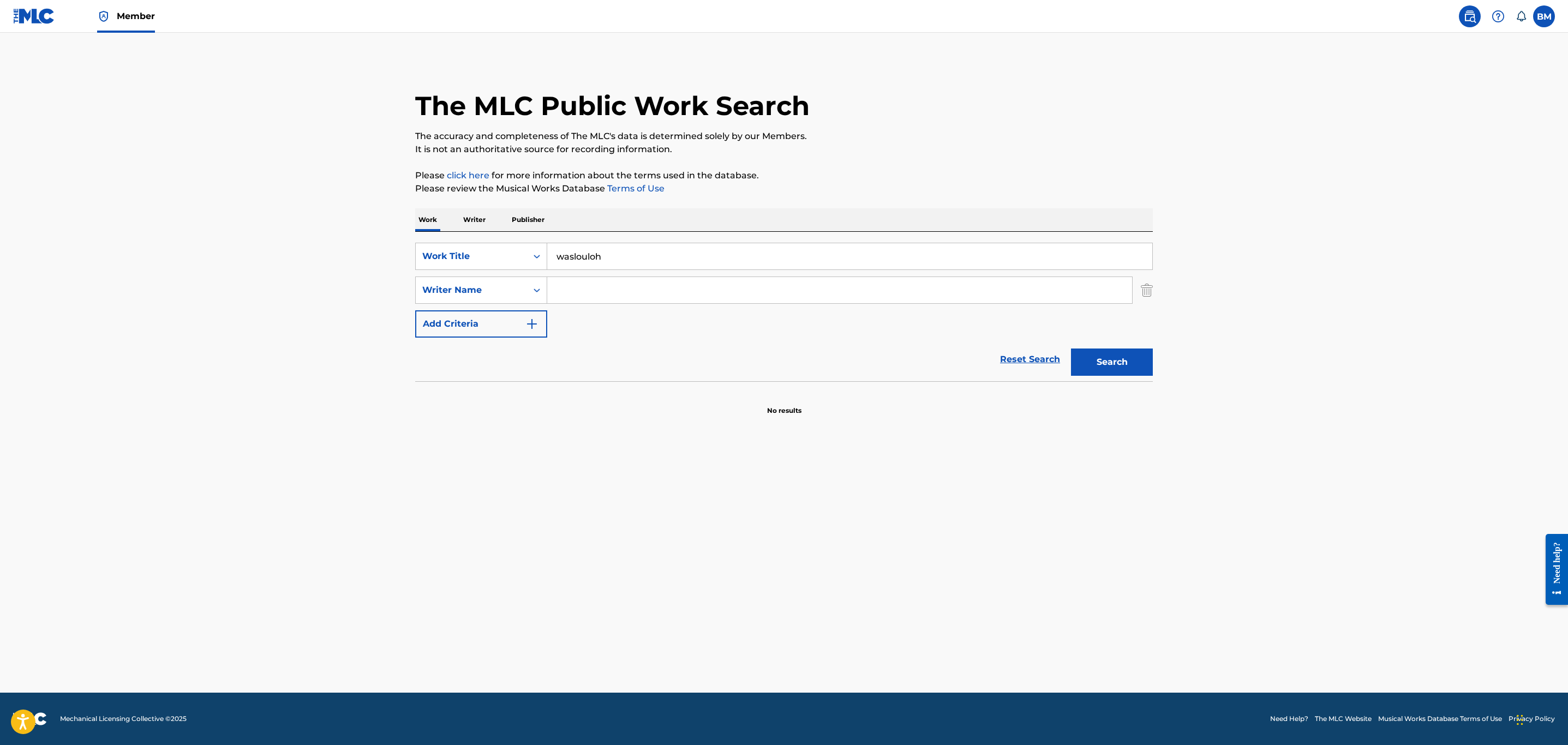
drag, startPoint x: 539, startPoint y: 254, endPoint x: 197, endPoint y: 201, distance: 346.1
click at [197, 201] on main "The MLC Public Work Search The accuracy and completeness of The MLC's data is d…" at bounding box center [784, 363] width 1568 height 660
click at [1071, 349] on button "Search" at bounding box center [1111, 362] width 82 height 27
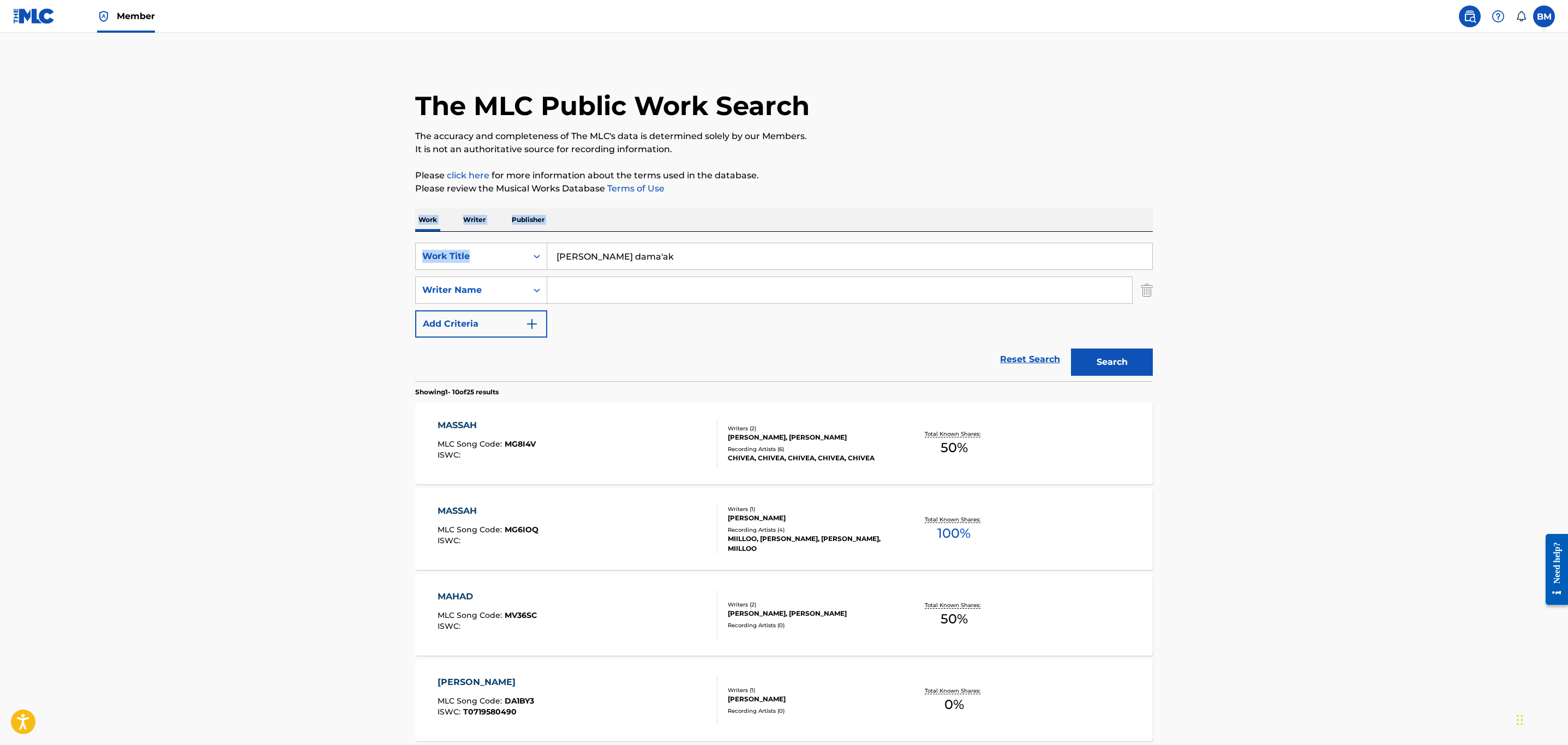
drag, startPoint x: 535, startPoint y: 220, endPoint x: 154, endPoint y: 213, distance: 381.1
click at [154, 213] on main "The MLC Public Work Search The accuracy and completeness of The MLC's data is d…" at bounding box center [784, 675] width 1568 height 1284
click at [708, 270] on div "[PERSON_NAME] dama'ak" at bounding box center [850, 256] width 606 height 27
drag, startPoint x: 704, startPoint y: 257, endPoint x: 329, endPoint y: 256, distance: 375.0
click at [329, 256] on main "The MLC Public Work Search The accuracy and completeness of The MLC's data is d…" at bounding box center [784, 675] width 1568 height 1284
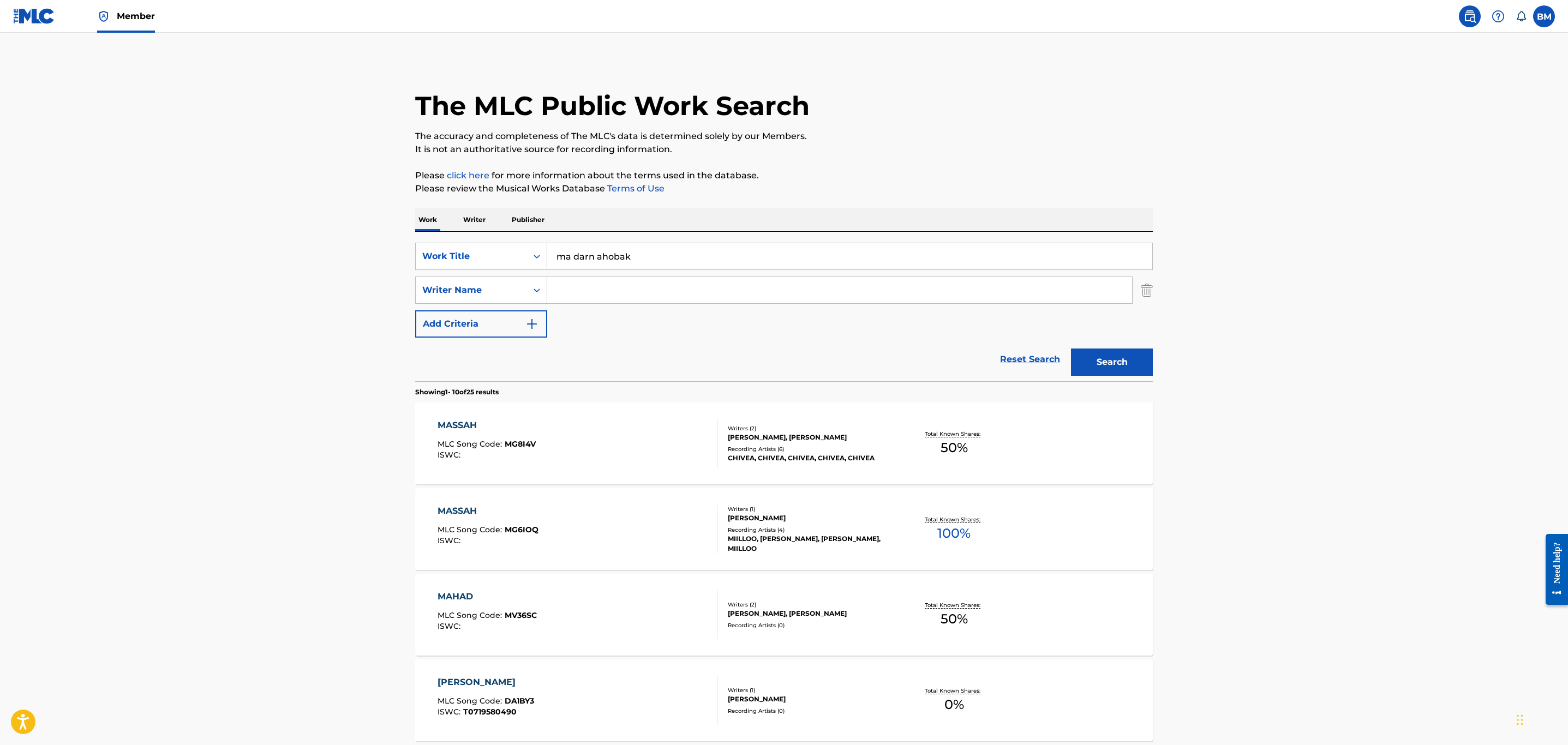
click at [1071, 349] on button "Search" at bounding box center [1111, 362] width 82 height 27
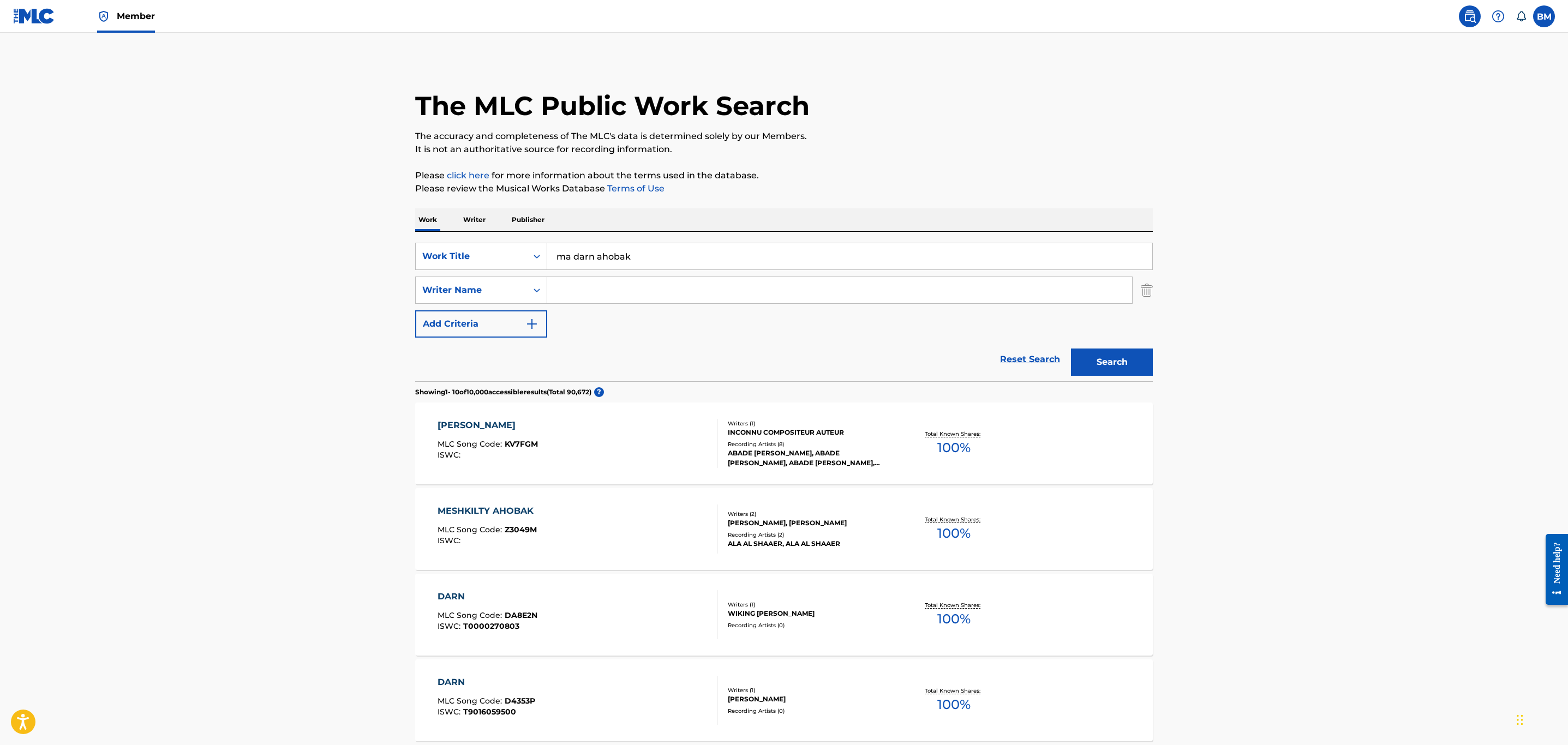
click at [593, 250] on input "ma darn ahobak" at bounding box center [850, 256] width 605 height 26
type input "ma dam ahobak"
click at [1071, 349] on button "Search" at bounding box center [1111, 362] width 82 height 27
click at [561, 283] on input "Search Form" at bounding box center [839, 290] width 585 height 26
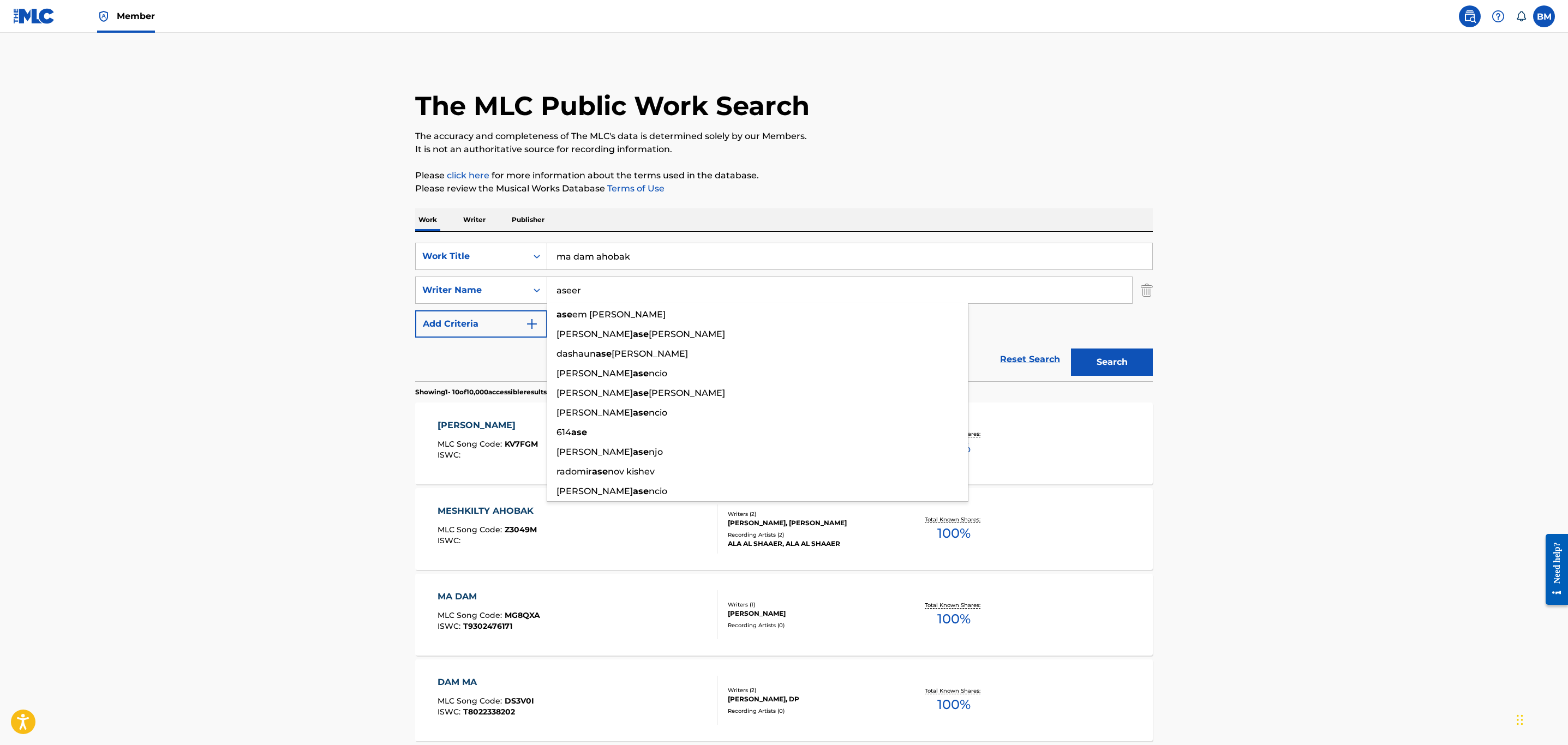
type input "aseer"
click at [1071, 349] on button "Search" at bounding box center [1111, 362] width 82 height 27
